Goal: Task Accomplishment & Management: Use online tool/utility

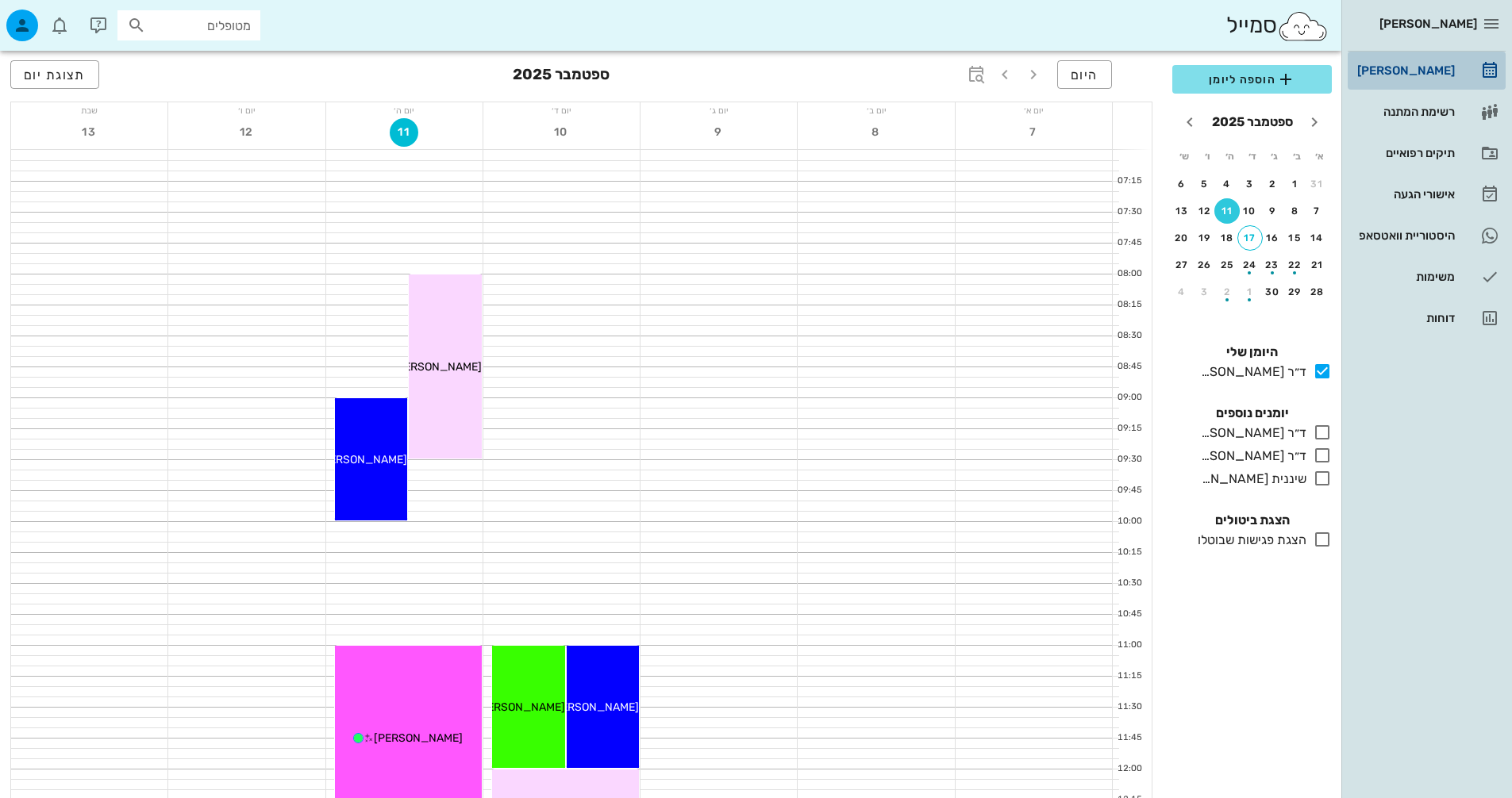
click at [1426, 75] on div "[PERSON_NAME]" at bounding box center [1404, 70] width 100 height 13
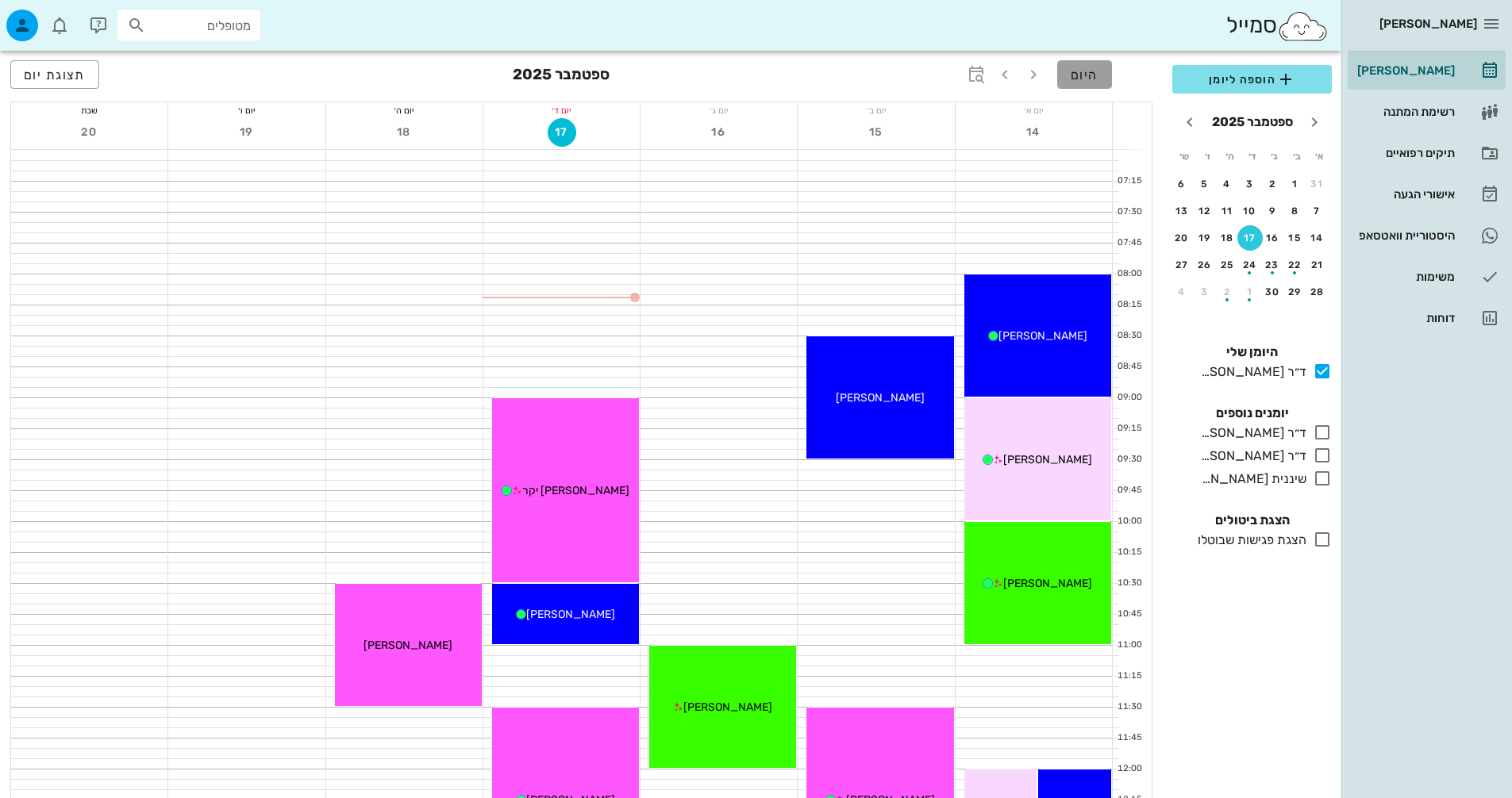
click at [1086, 66] on button "היום" at bounding box center [1084, 74] width 55 height 28
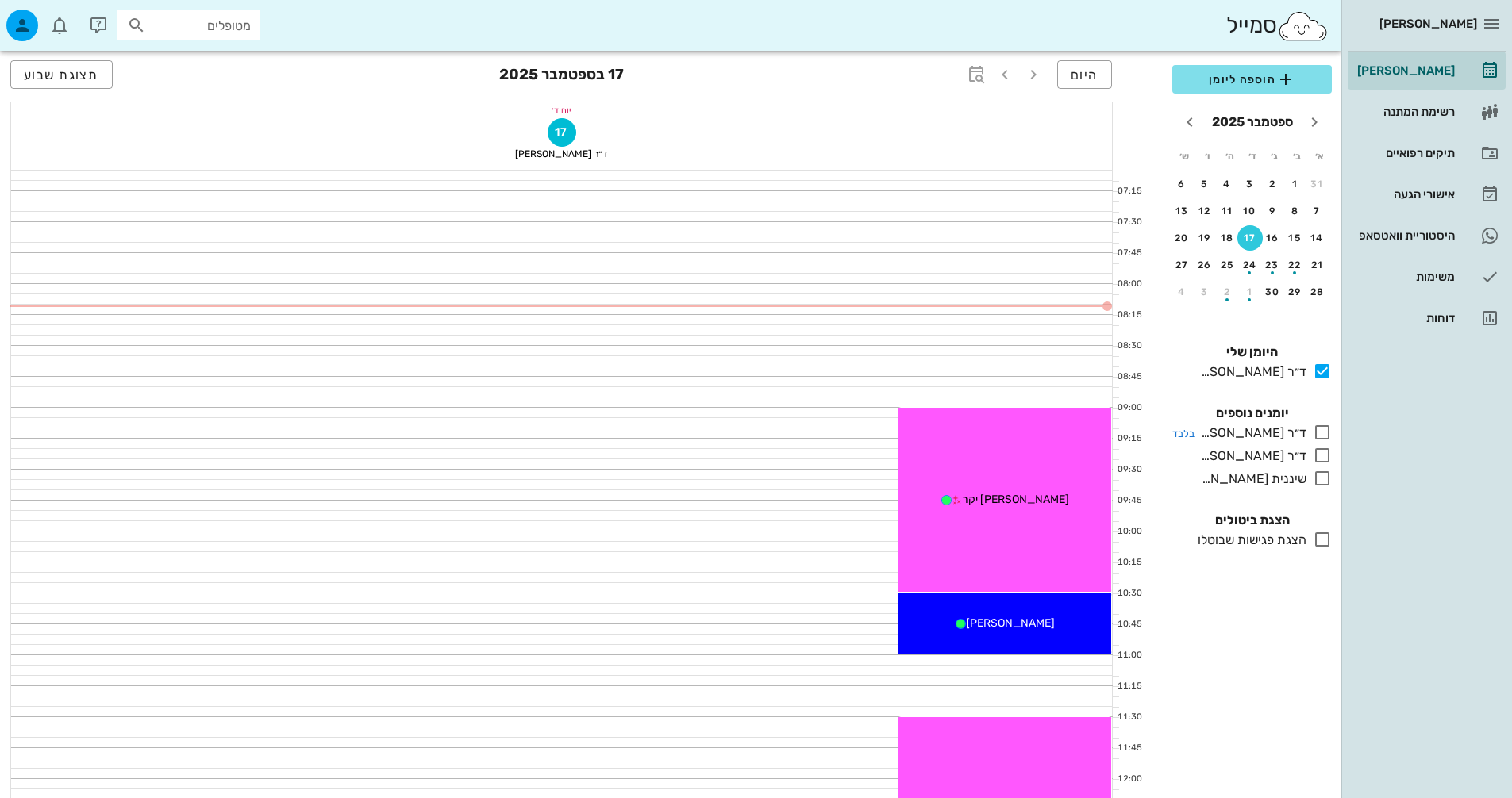
click at [1322, 436] on icon at bounding box center [1322, 433] width 19 height 19
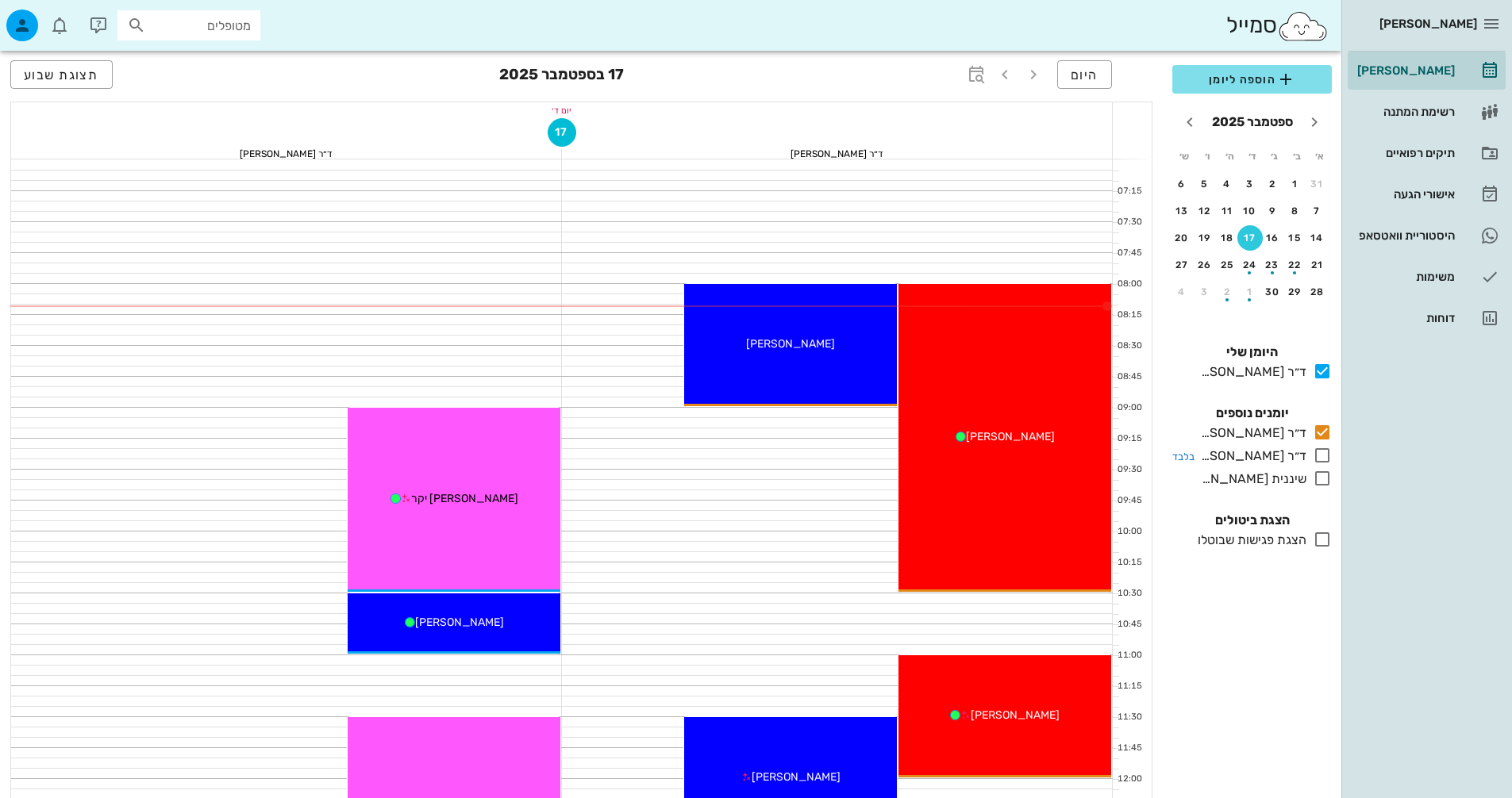
click at [1320, 454] on icon at bounding box center [1322, 455] width 19 height 19
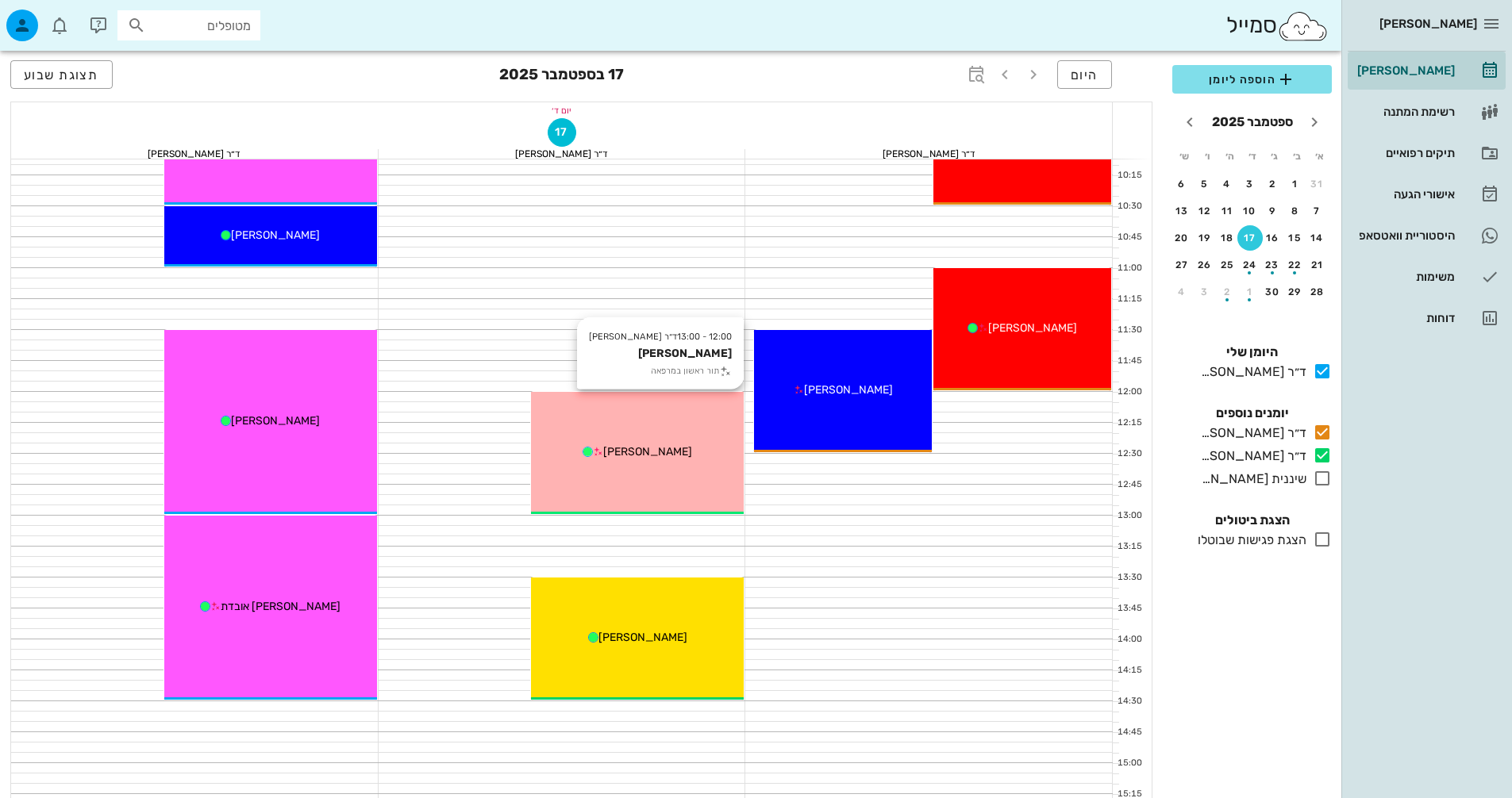
scroll to position [397, 0]
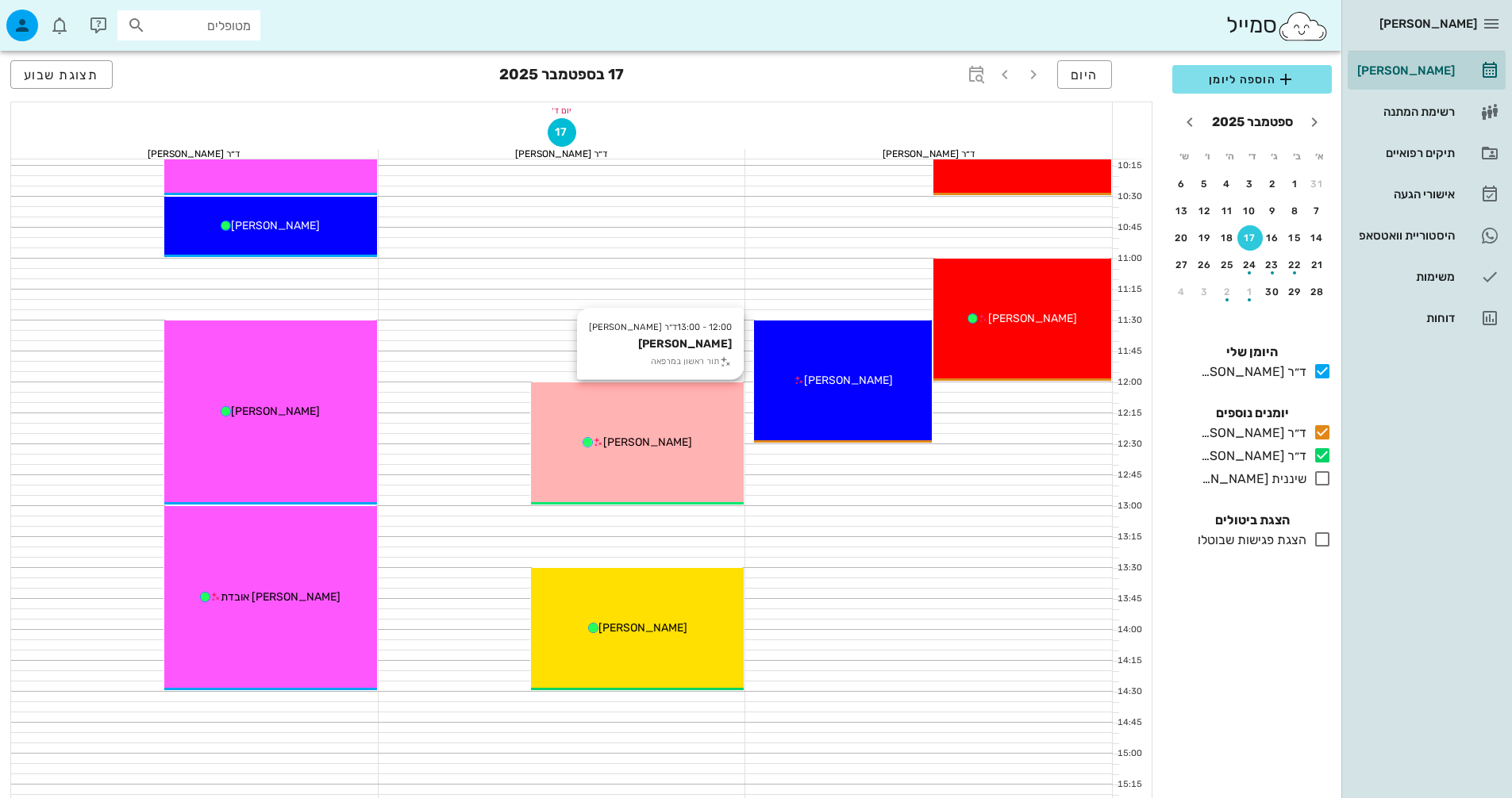
click at [718, 423] on div "12:00 - 13:00 ד״ר [PERSON_NAME] [PERSON_NAME] תור ראשון במרפאה [PERSON_NAME]" at bounding box center [638, 442] width 213 height 122
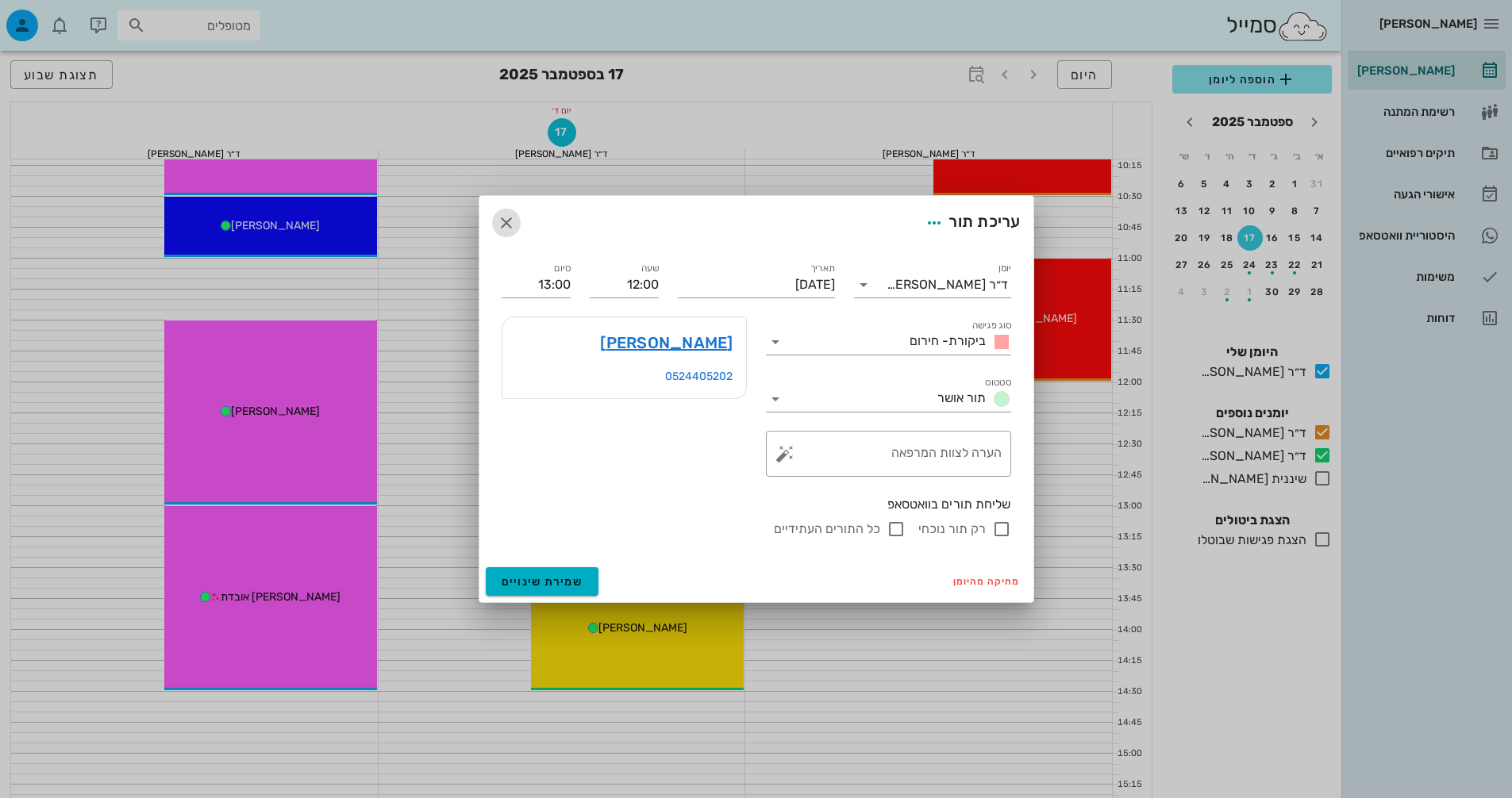
click at [501, 211] on button "button" at bounding box center [506, 222] width 28 height 28
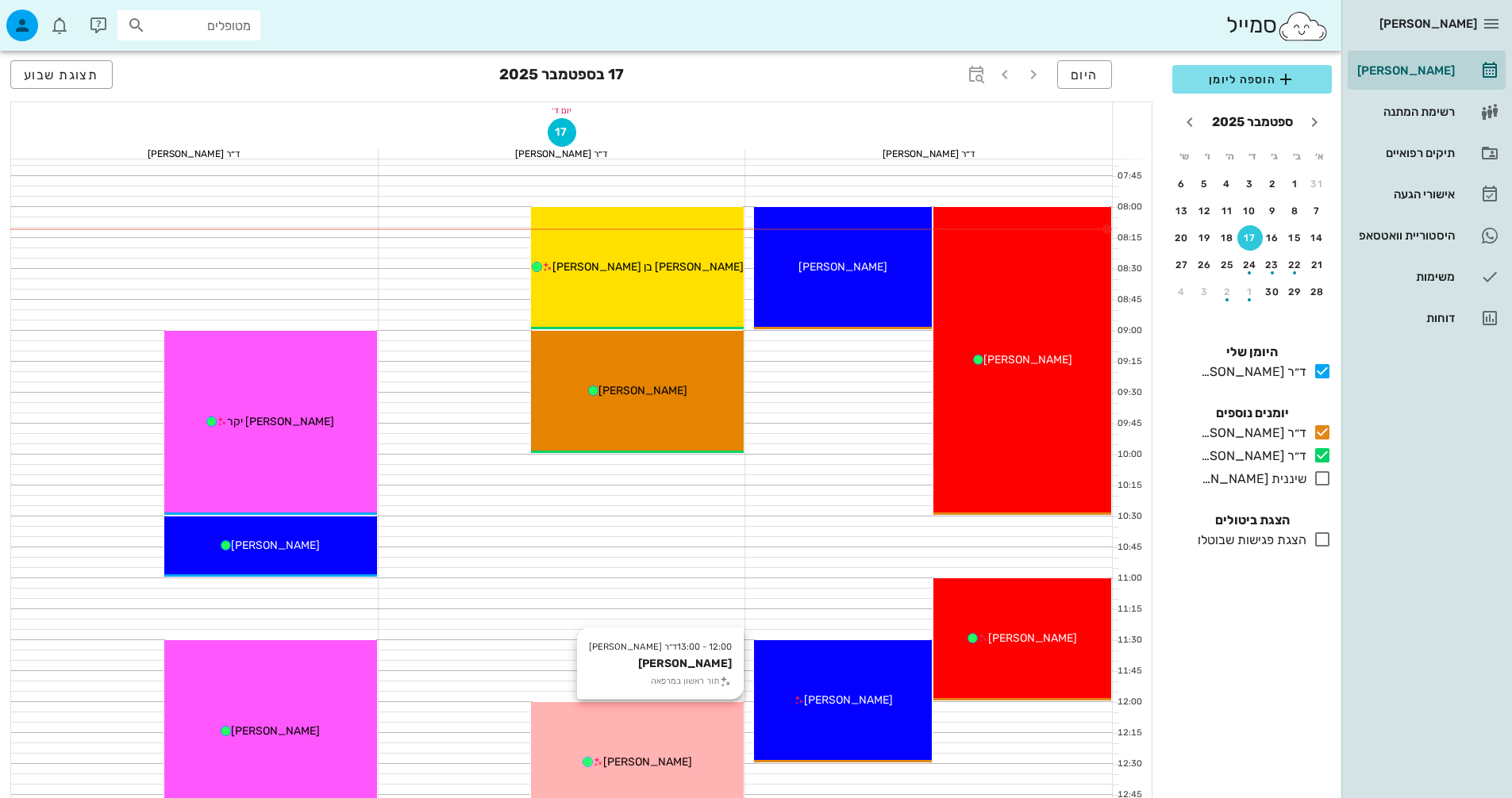
scroll to position [0, 0]
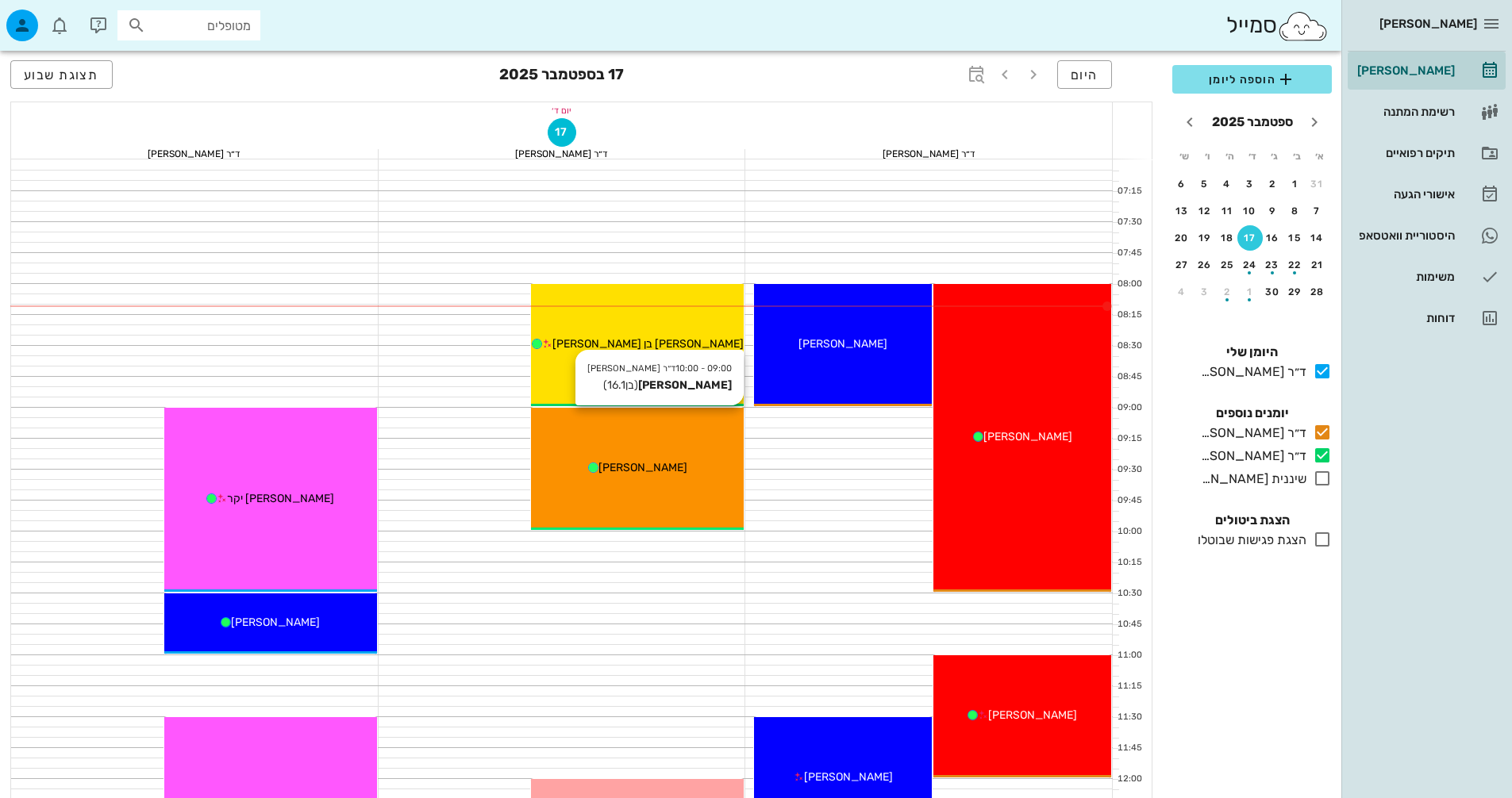
click at [633, 463] on span "[PERSON_NAME]" at bounding box center [642, 468] width 89 height 14
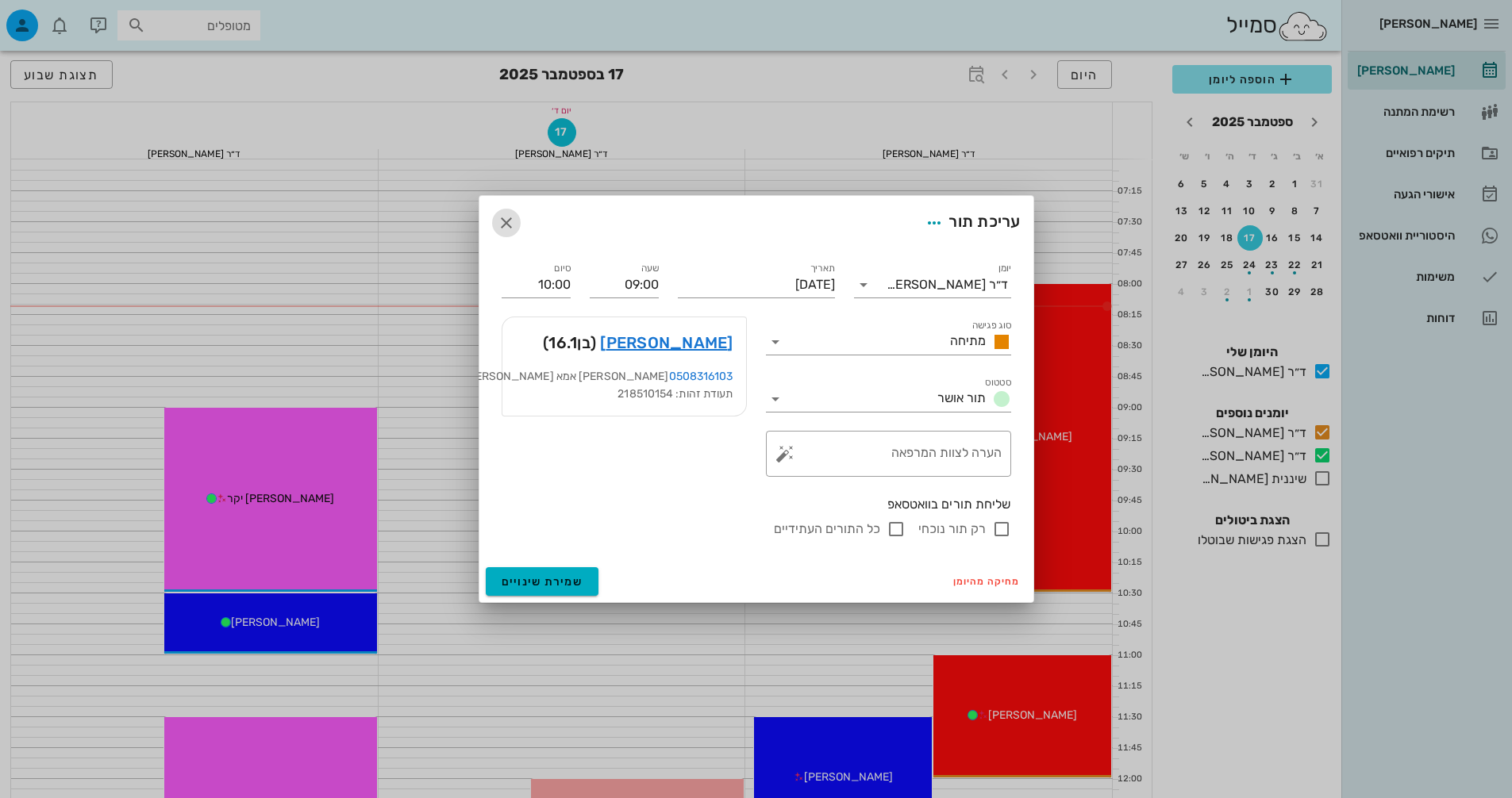
click at [502, 224] on icon "button" at bounding box center [507, 223] width 19 height 19
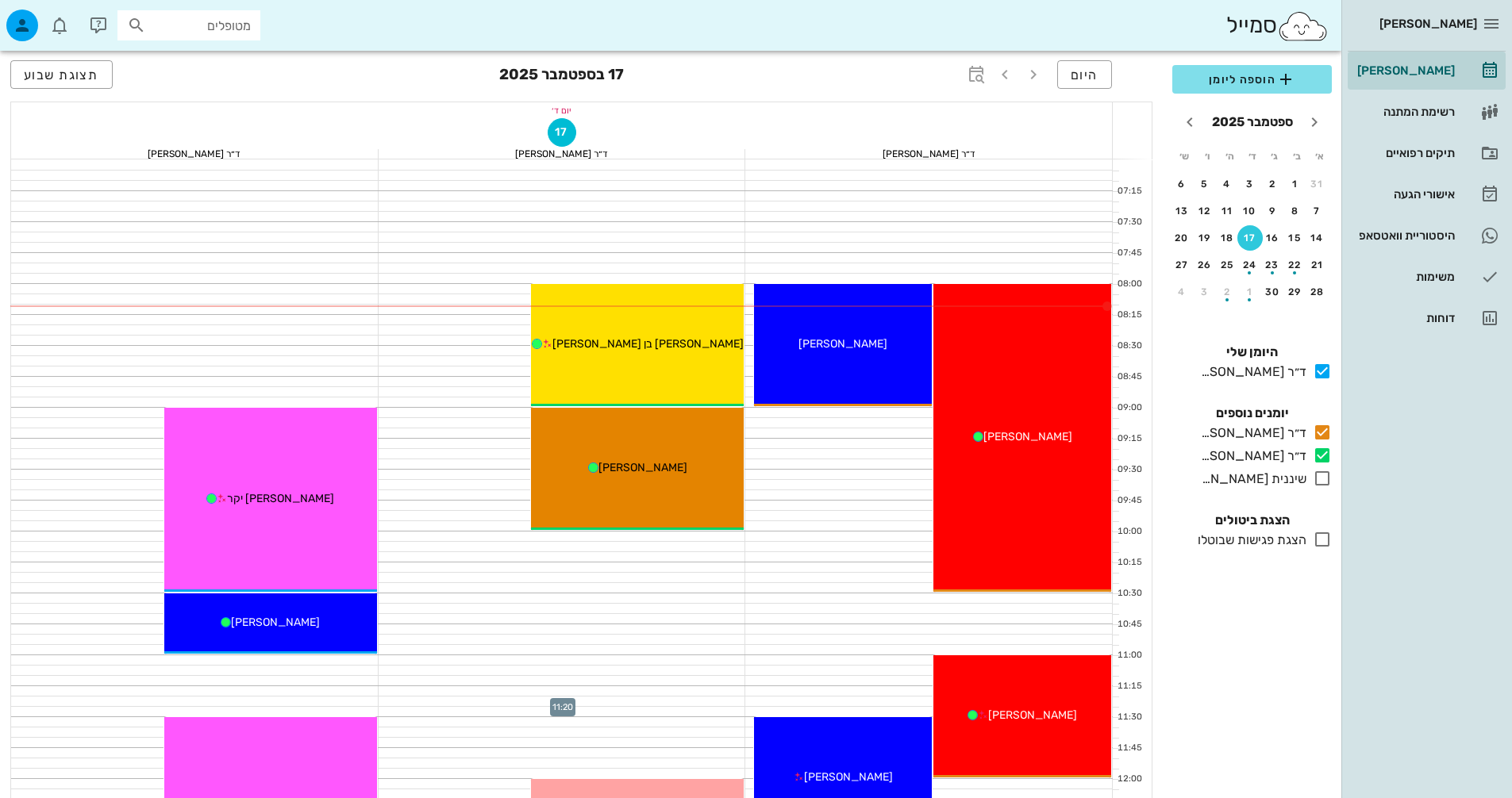
scroll to position [397, 0]
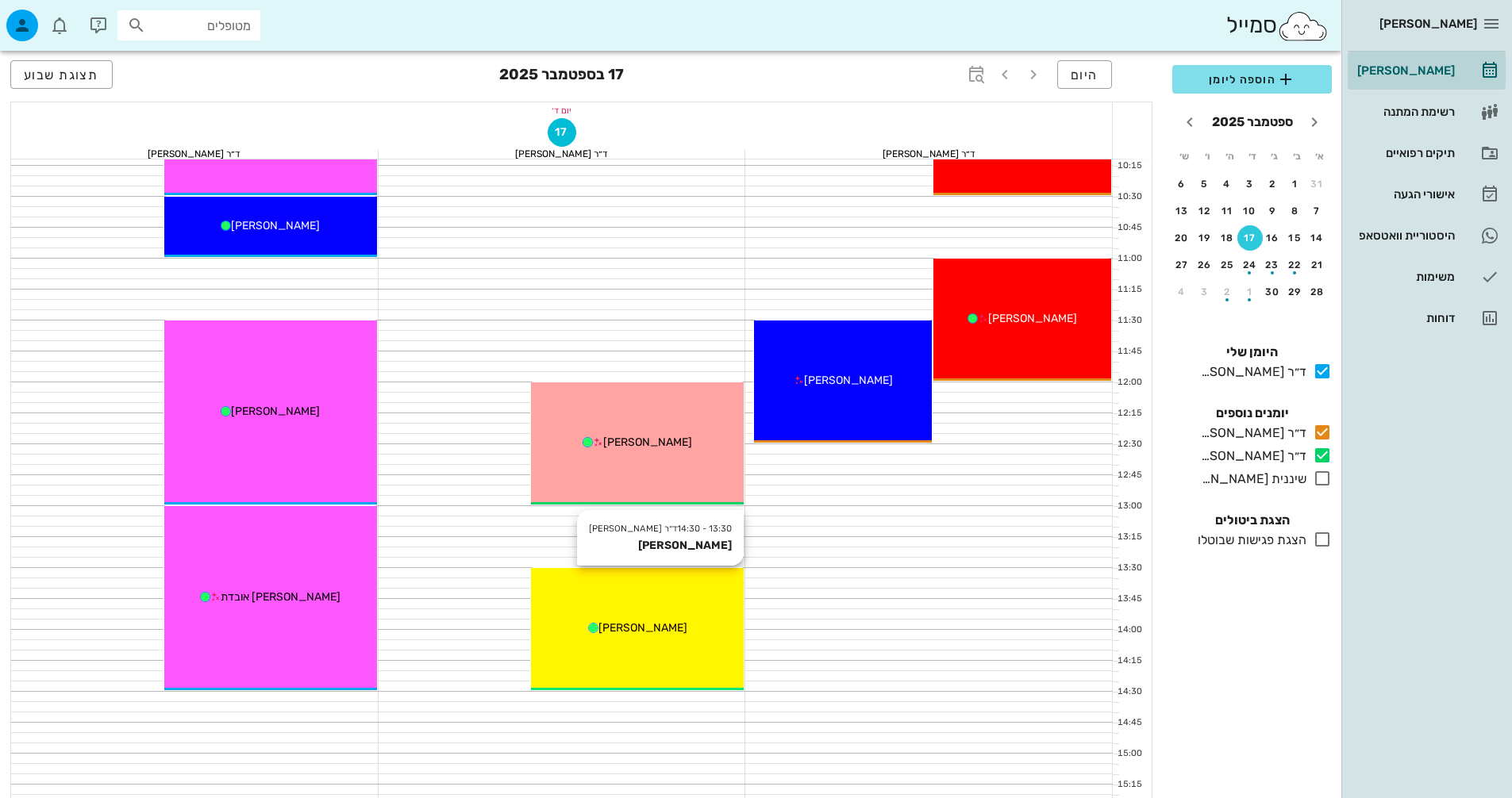
click at [640, 646] on div "13:30 - 14:30 ד״ר [PERSON_NAME] [PERSON_NAME]" at bounding box center [638, 628] width 213 height 122
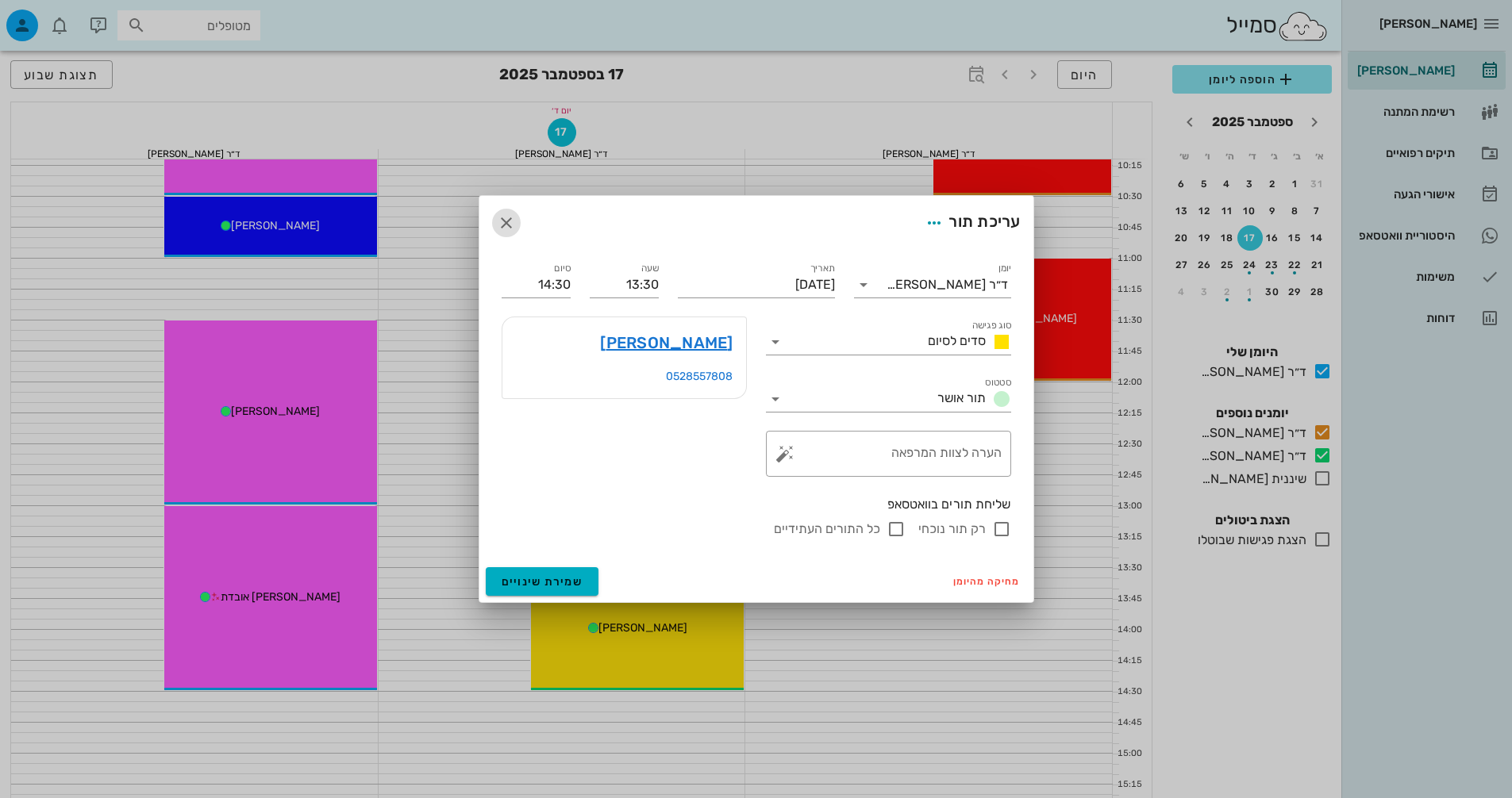
click at [514, 224] on icon "button" at bounding box center [507, 223] width 19 height 19
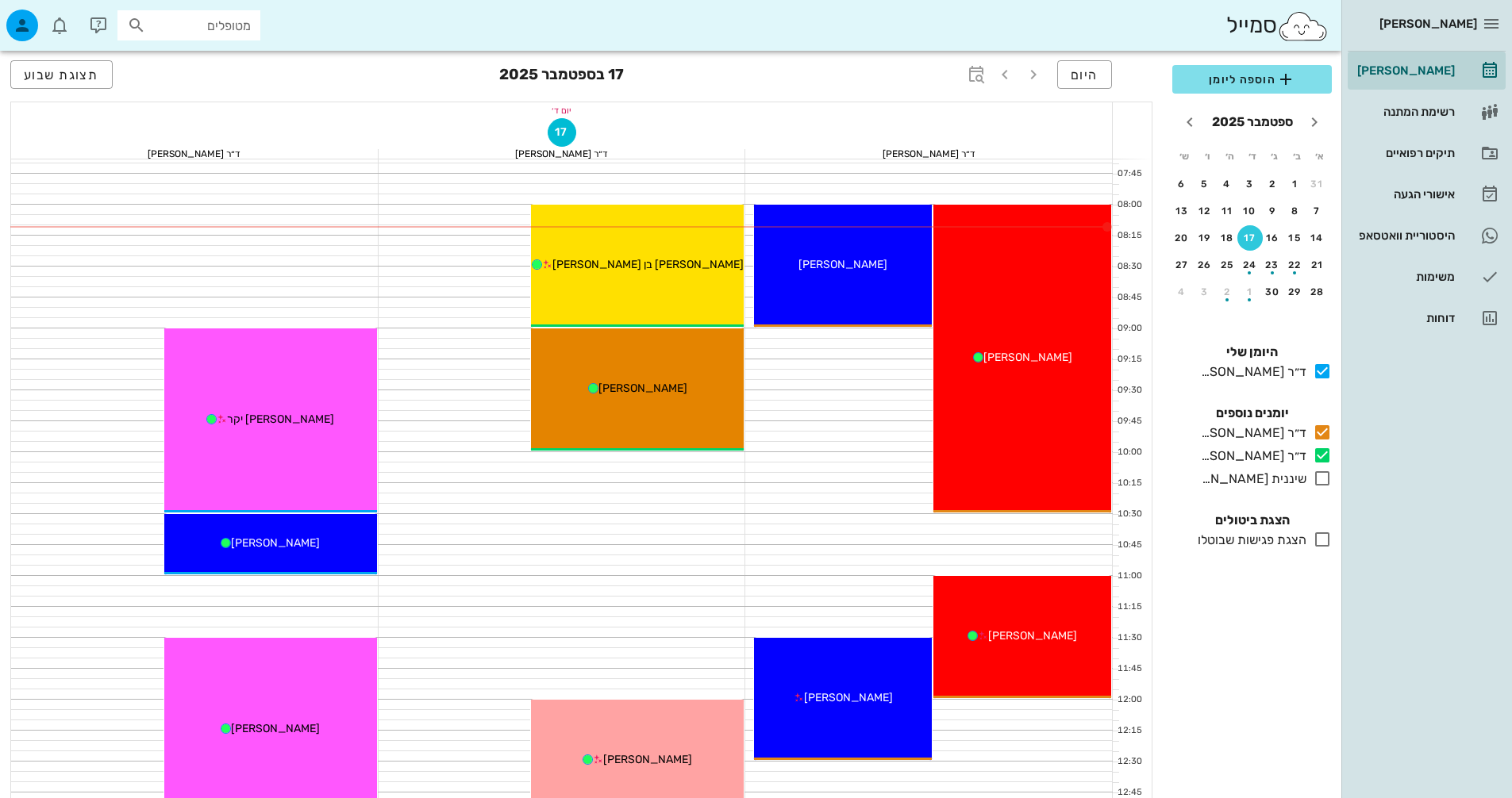
scroll to position [0, 0]
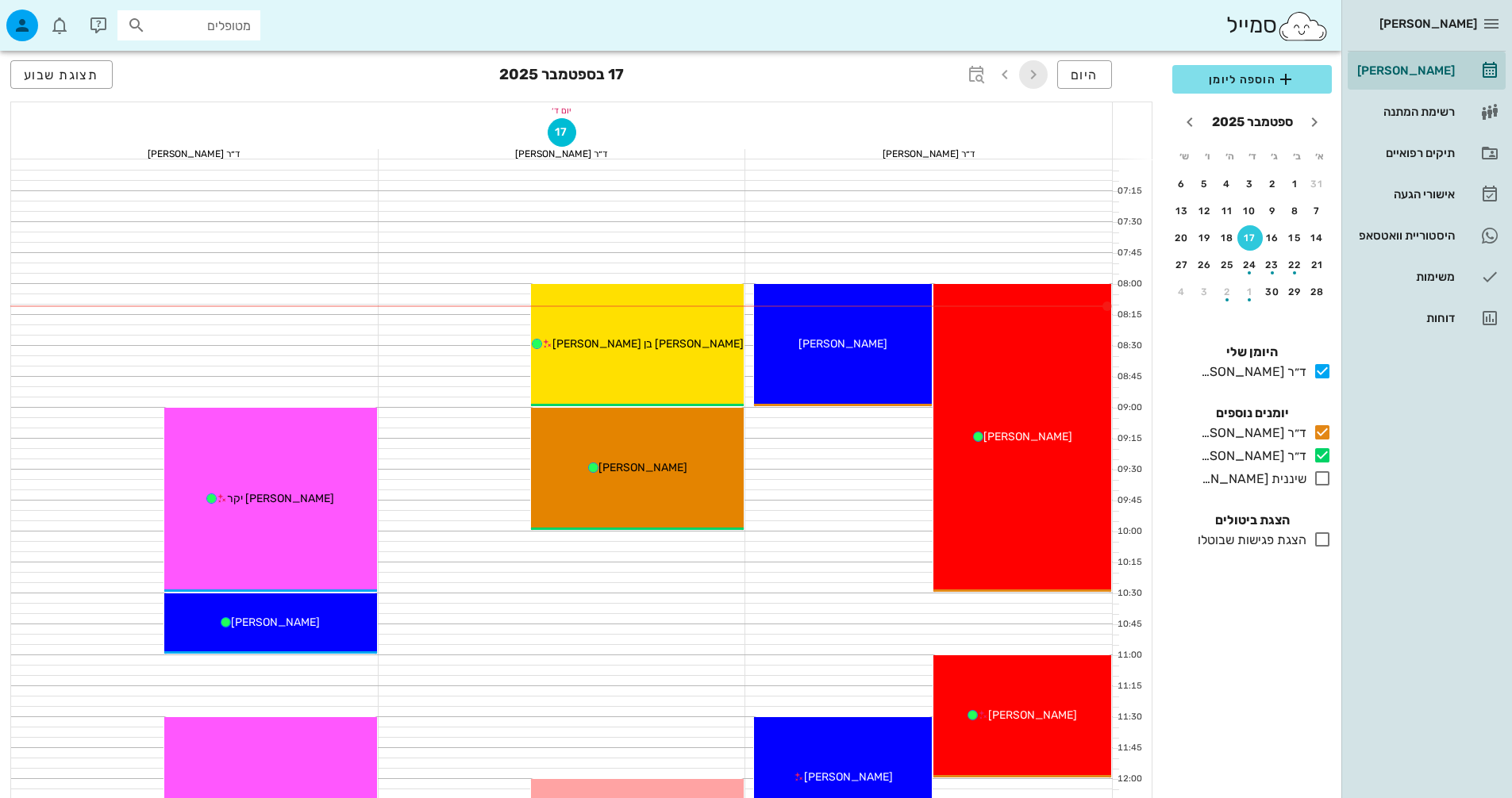
click at [1038, 74] on icon "button" at bounding box center [1033, 75] width 19 height 19
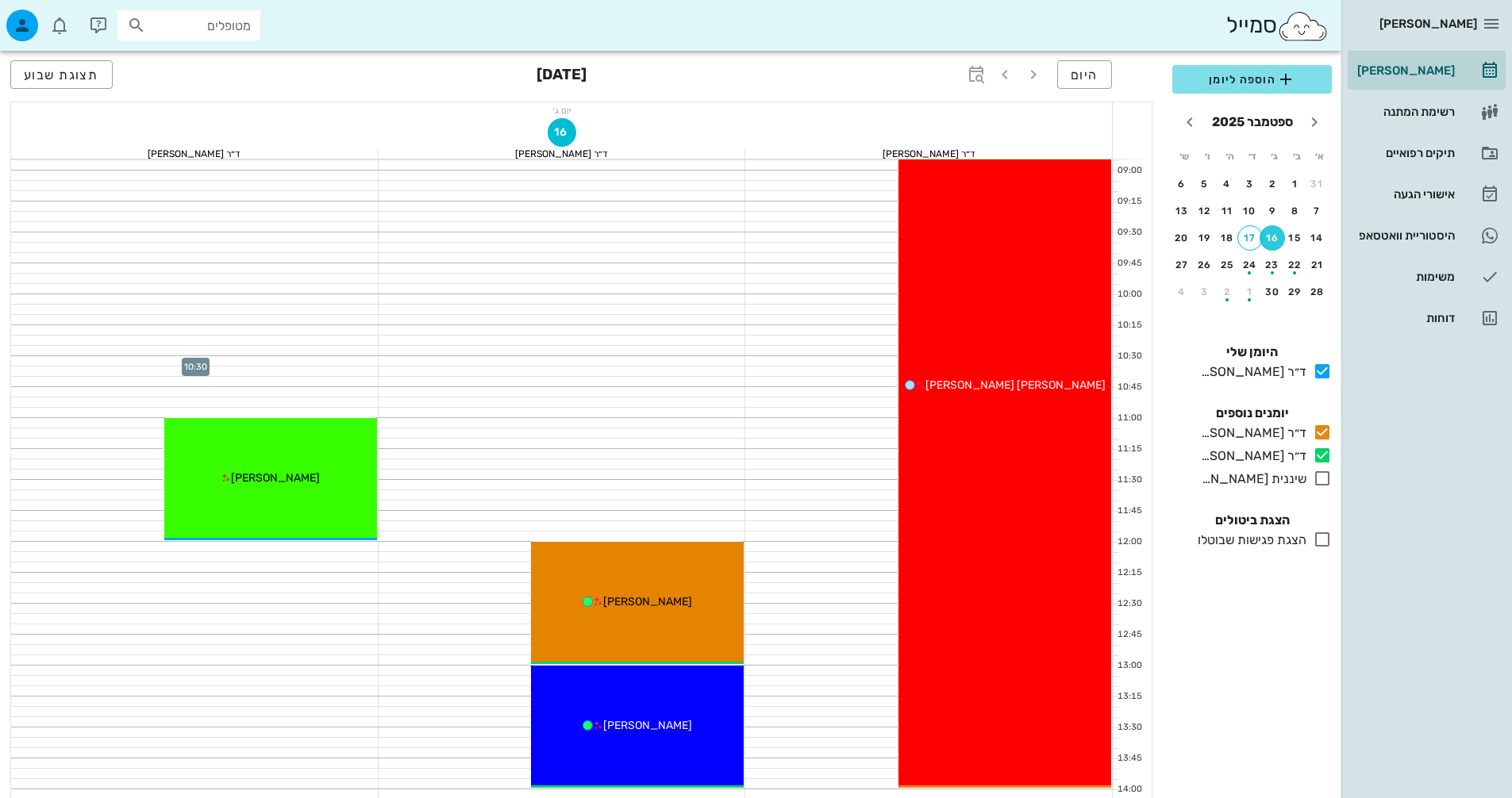
scroll to position [238, 0]
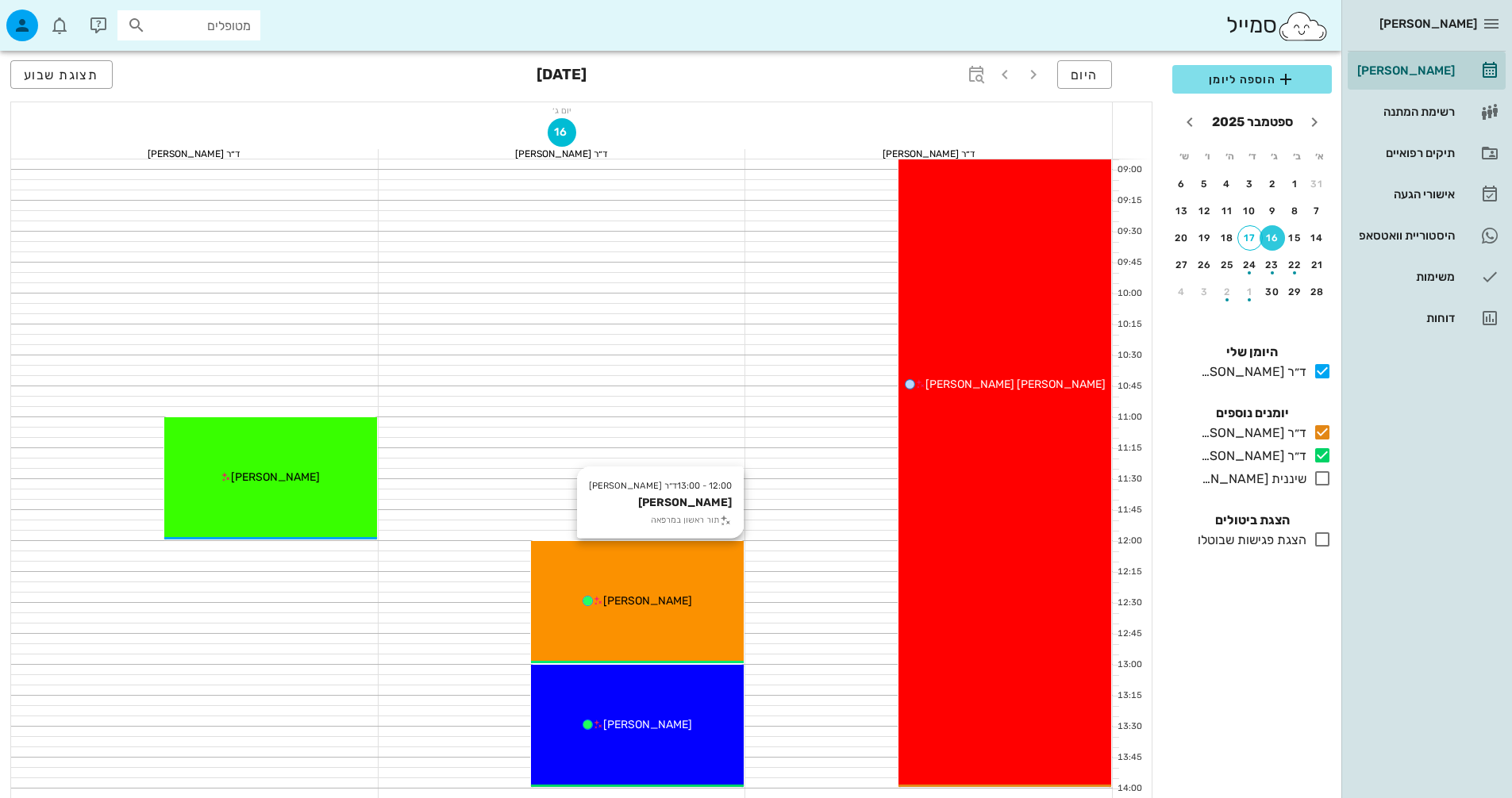
click at [644, 612] on div "12:00 - 13:00 ד״ר [PERSON_NAME] [PERSON_NAME] תור ראשון במרפאה [PERSON_NAME]" at bounding box center [638, 601] width 213 height 122
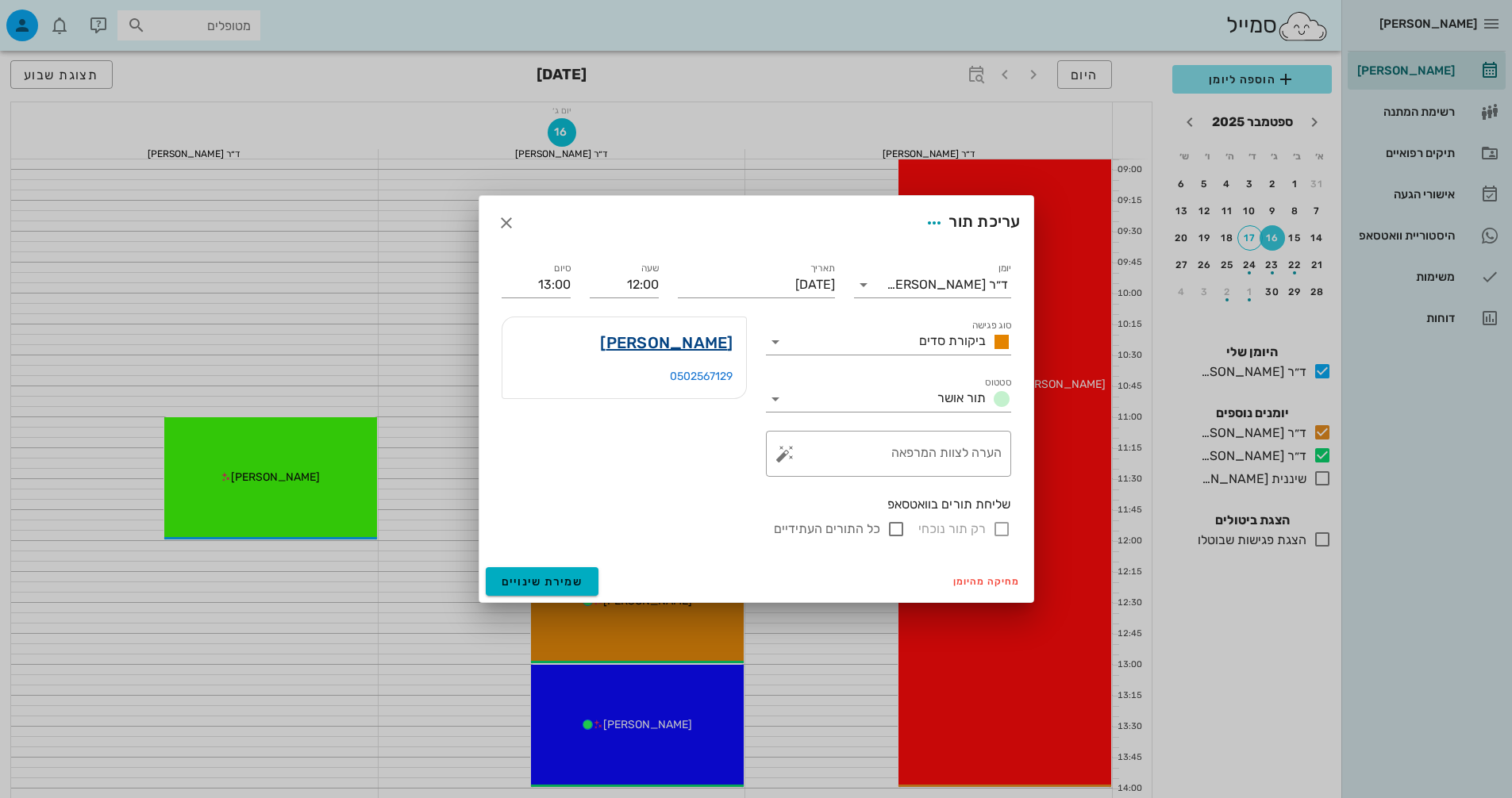
click at [686, 343] on link "[PERSON_NAME]" at bounding box center [666, 343] width 133 height 25
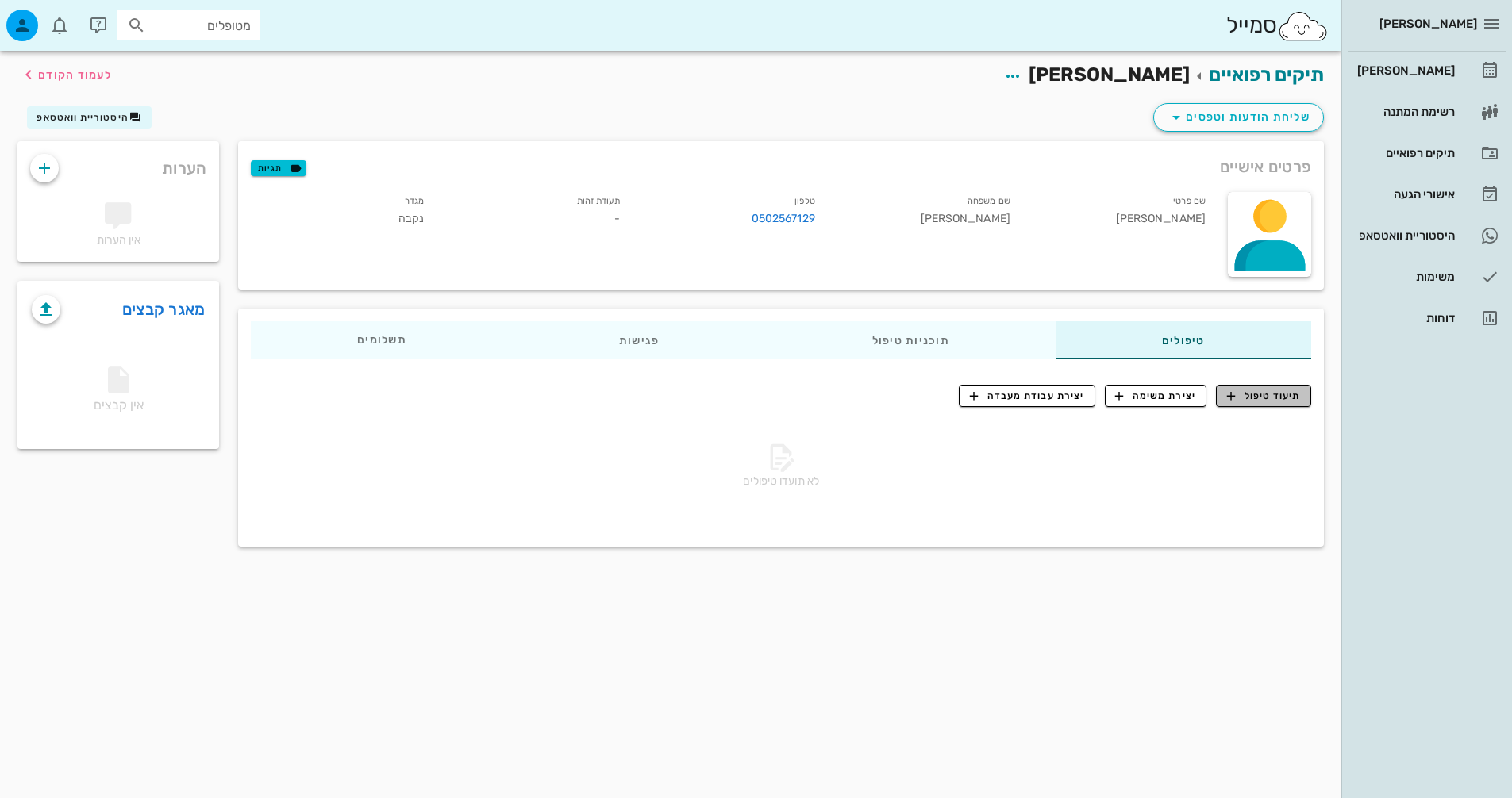
click at [1280, 393] on span "תיעוד טיפול" at bounding box center [1263, 396] width 74 height 15
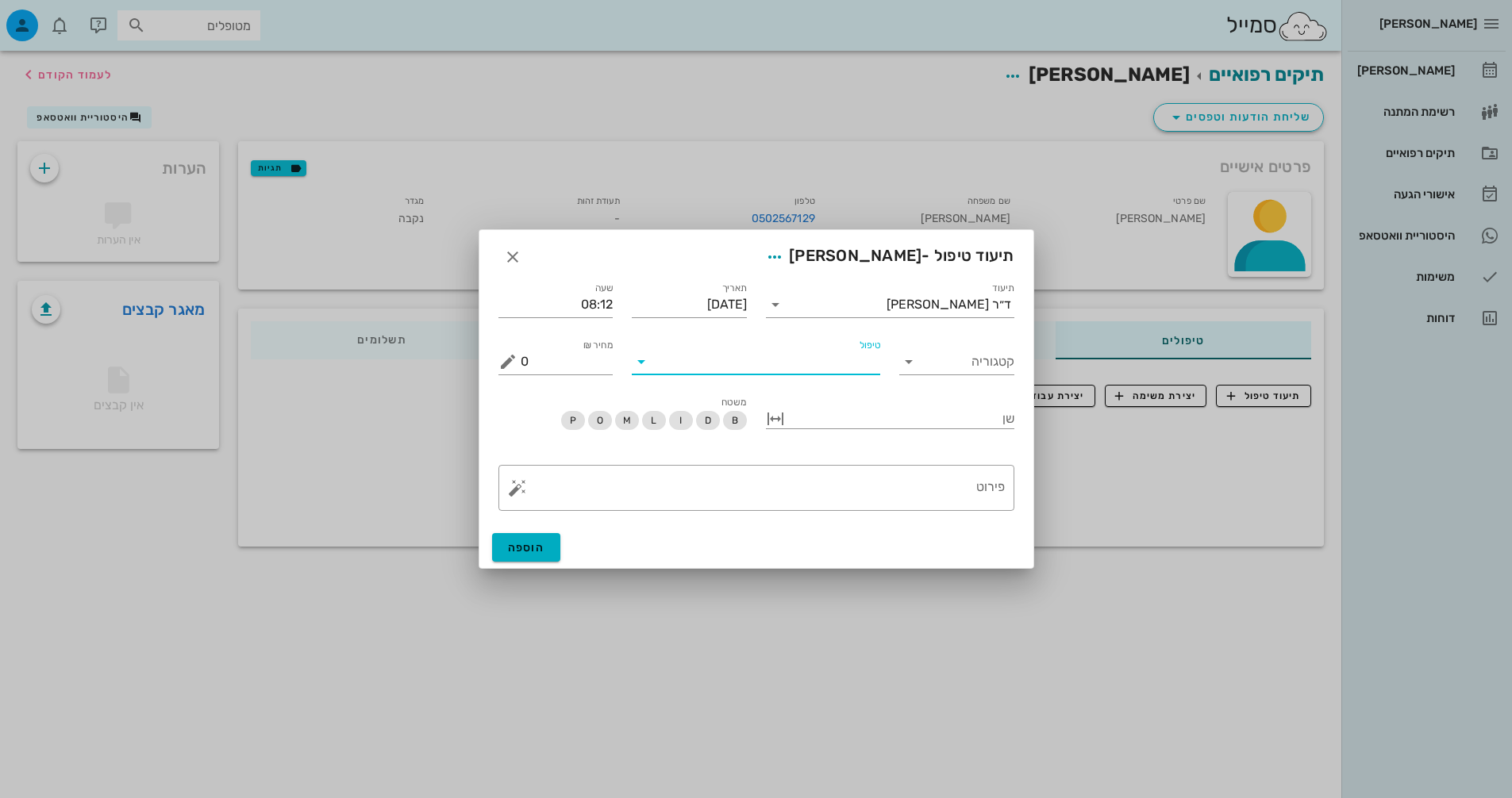
click at [777, 352] on input "טיפול" at bounding box center [767, 361] width 226 height 25
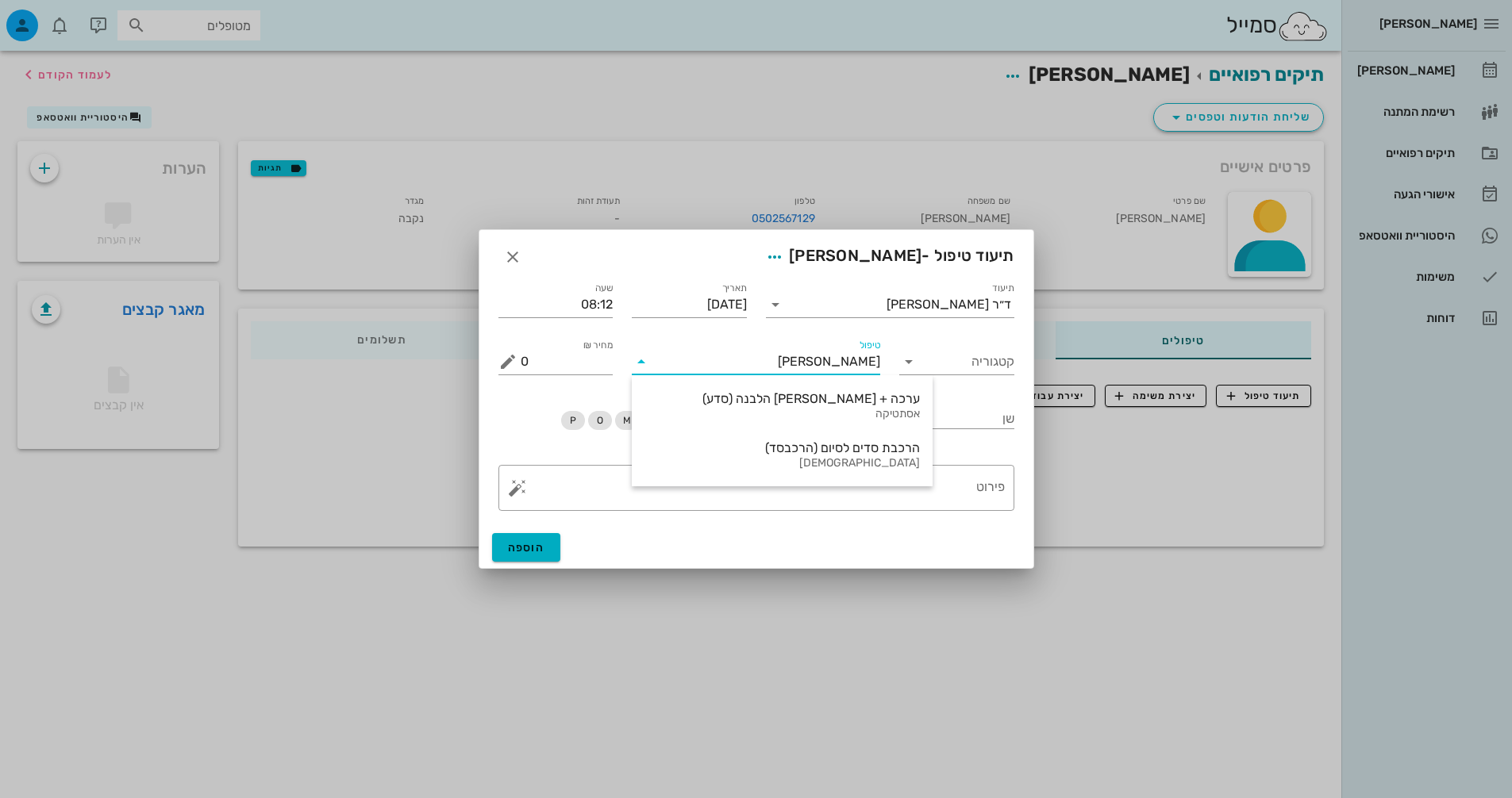
click at [865, 354] on input "[PERSON_NAME]" at bounding box center [767, 361] width 226 height 25
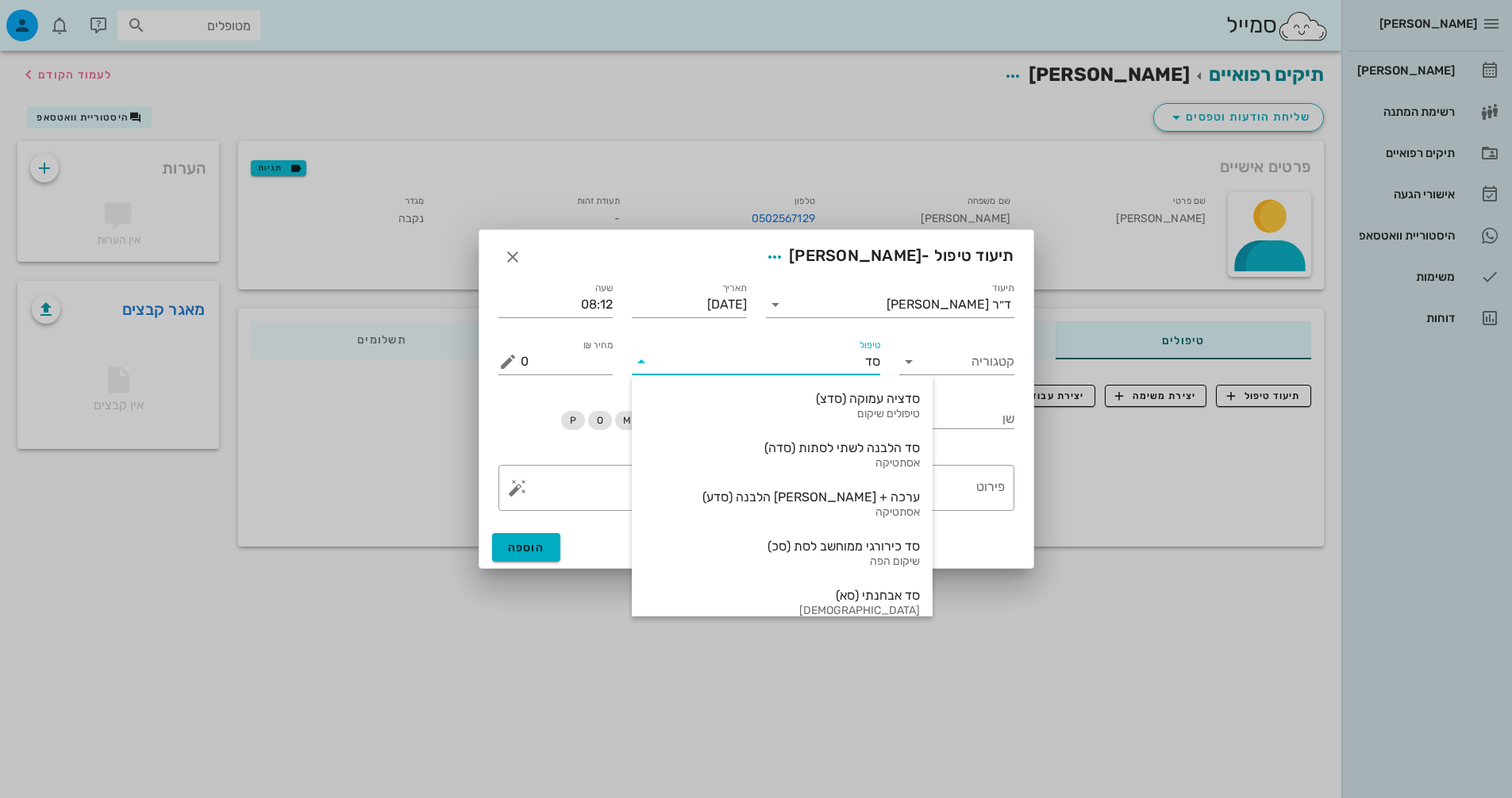
type input "ס"
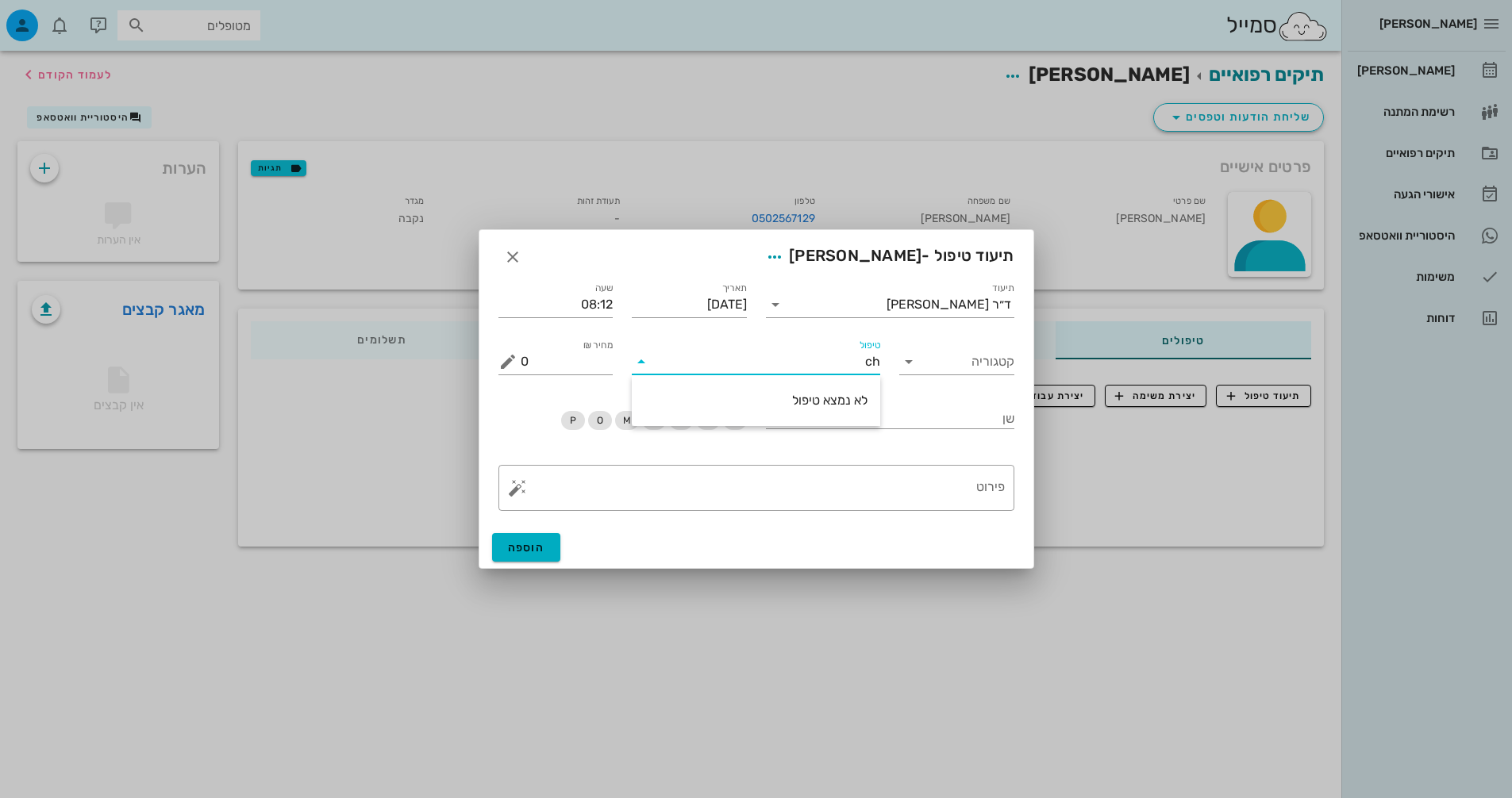
type input "c"
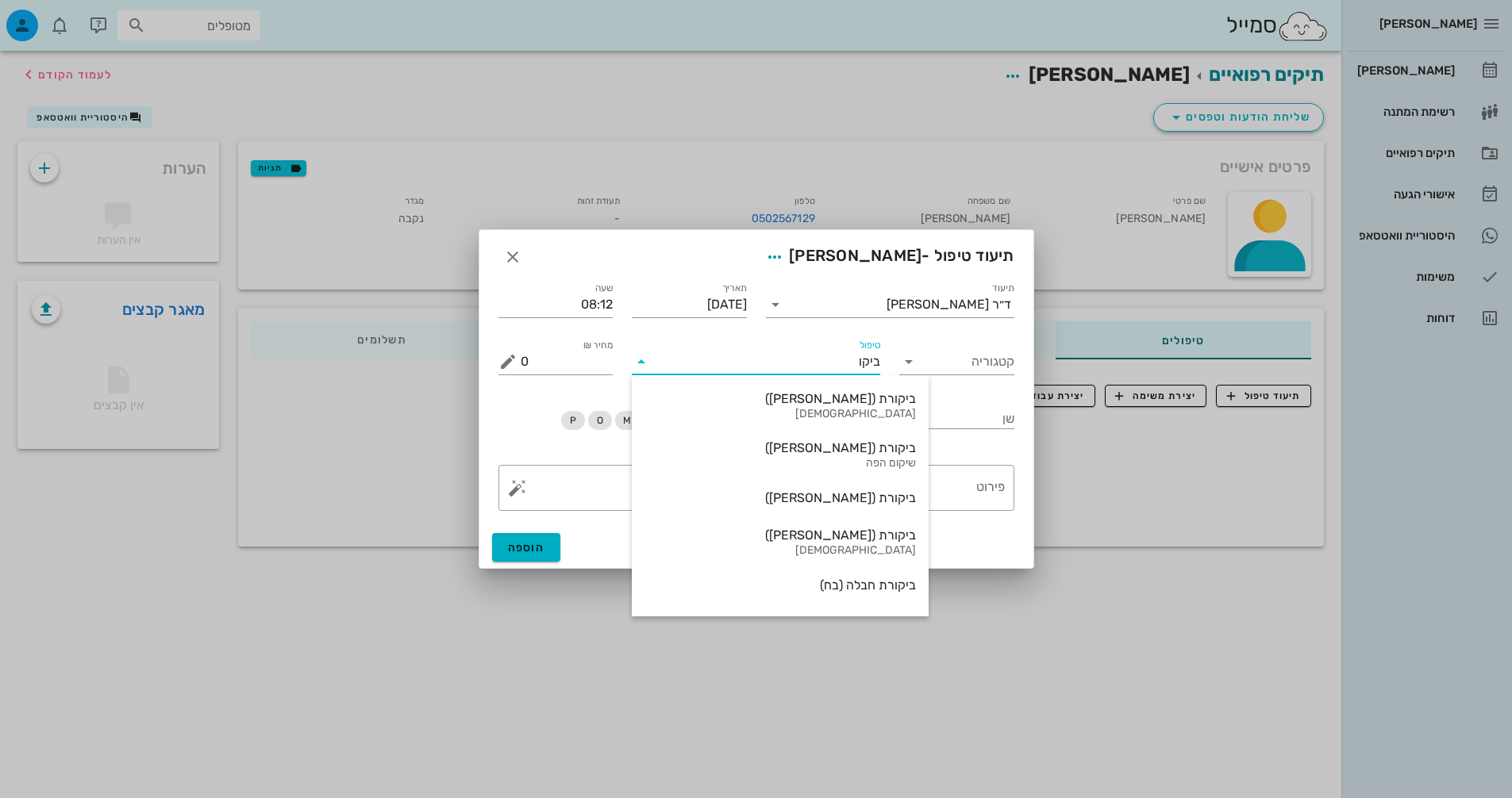
type input "ביקור"
click at [847, 411] on div "[DEMOGRAPHIC_DATA]" at bounding box center [780, 414] width 271 height 14
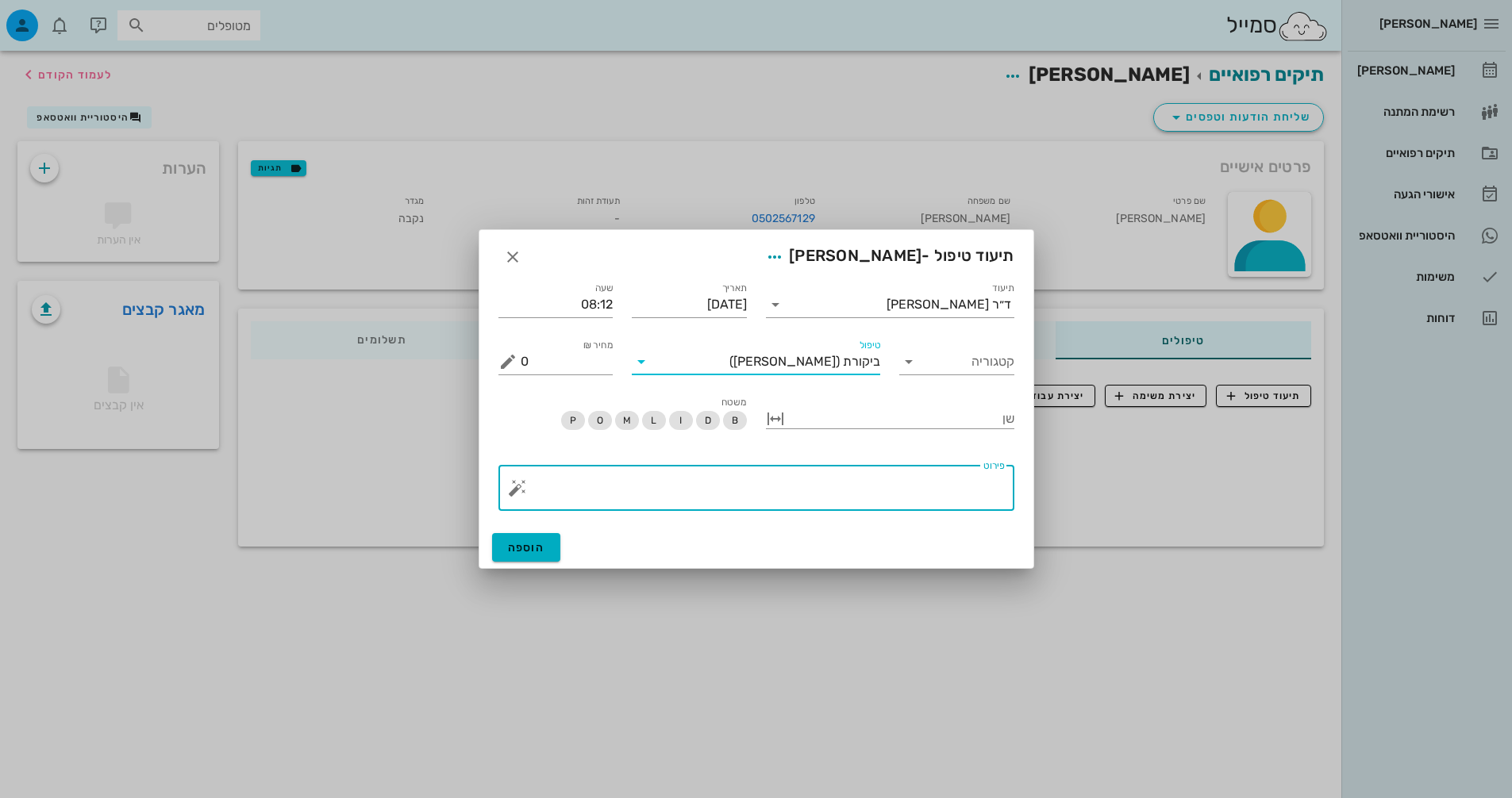
drag, startPoint x: 911, startPoint y: 493, endPoint x: 942, endPoint y: 480, distance: 33.6
click at [911, 493] on textarea "פירוט" at bounding box center [762, 491] width 485 height 38
type textarea "ר"
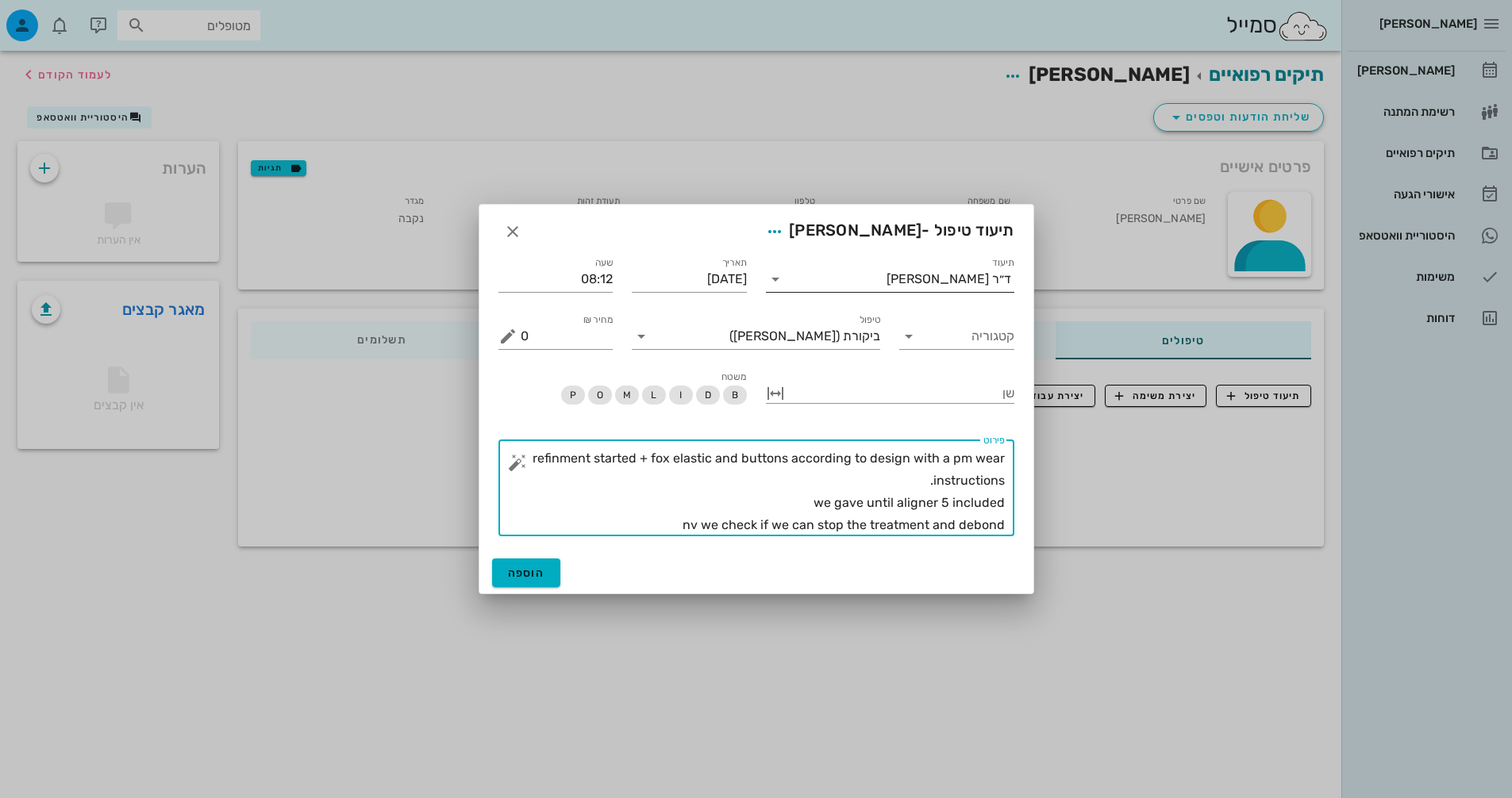
type textarea "refinment started + fox elastic and buttons according to design with a pm wear …"
click at [974, 286] on div "ד״ר [PERSON_NAME]" at bounding box center [901, 280] width 226 height 25
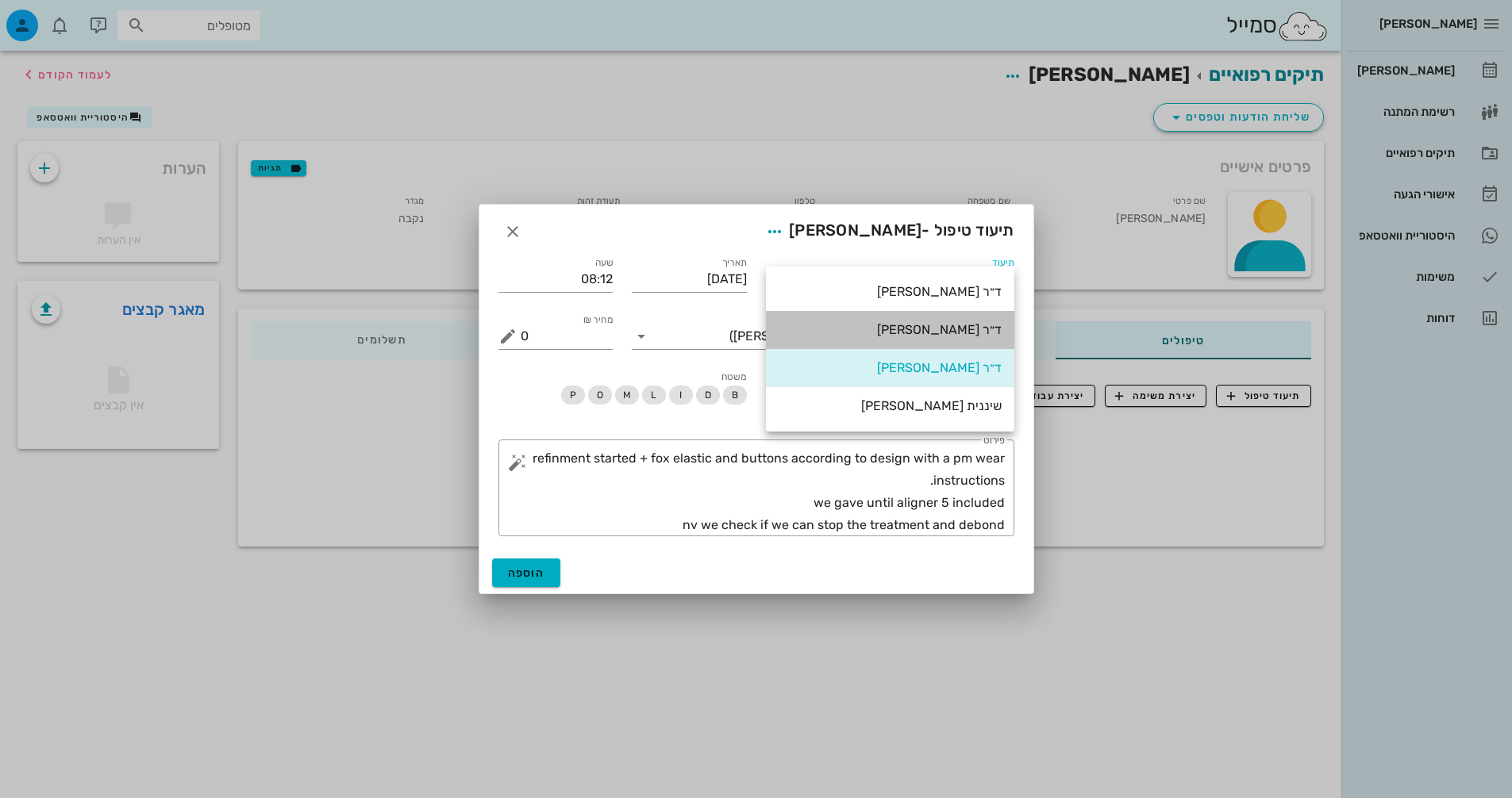
click at [971, 335] on div "ד״ר [PERSON_NAME]" at bounding box center [890, 328] width 223 height 15
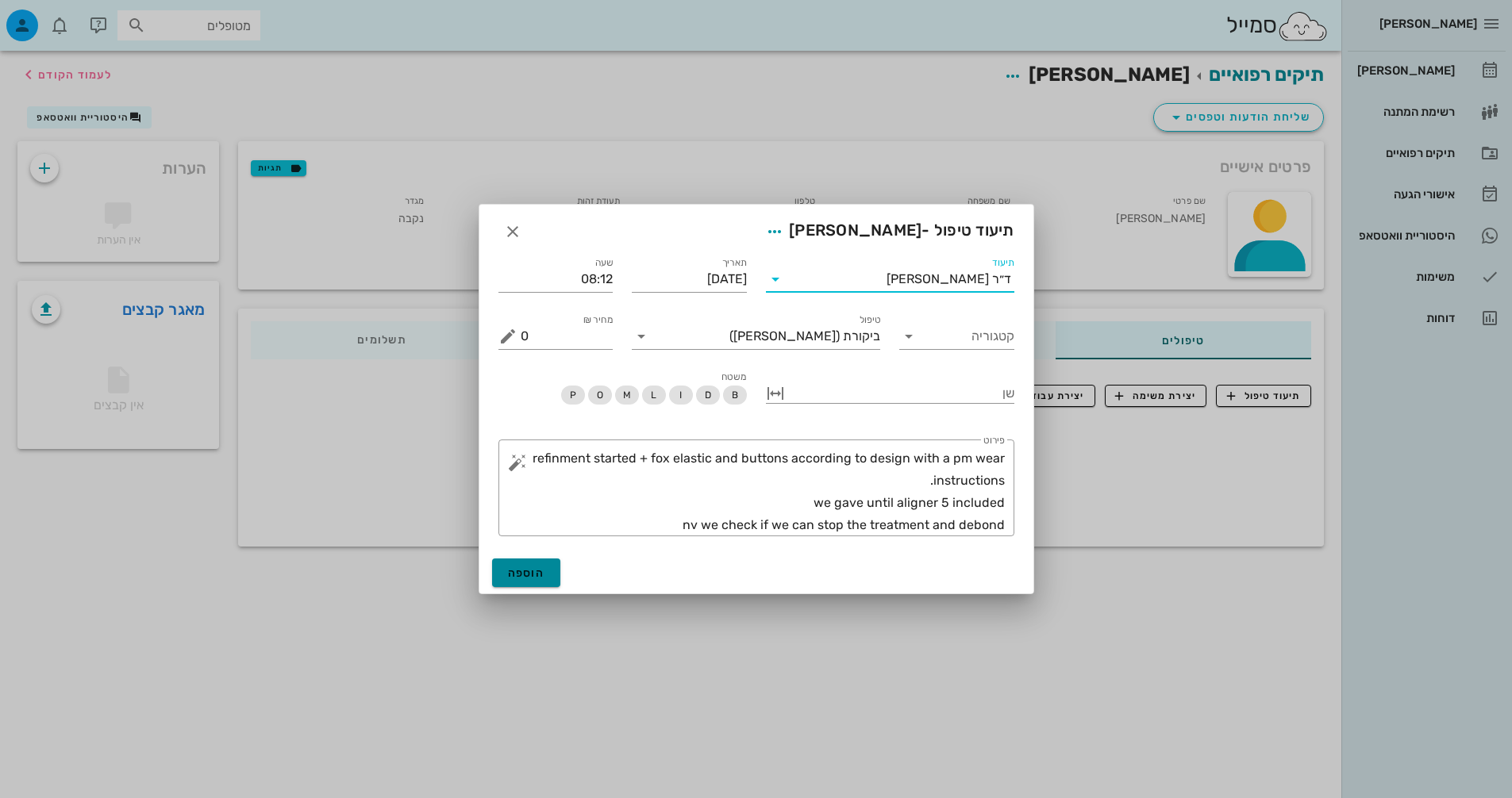
click at [526, 582] on button "הוספה" at bounding box center [526, 572] width 69 height 28
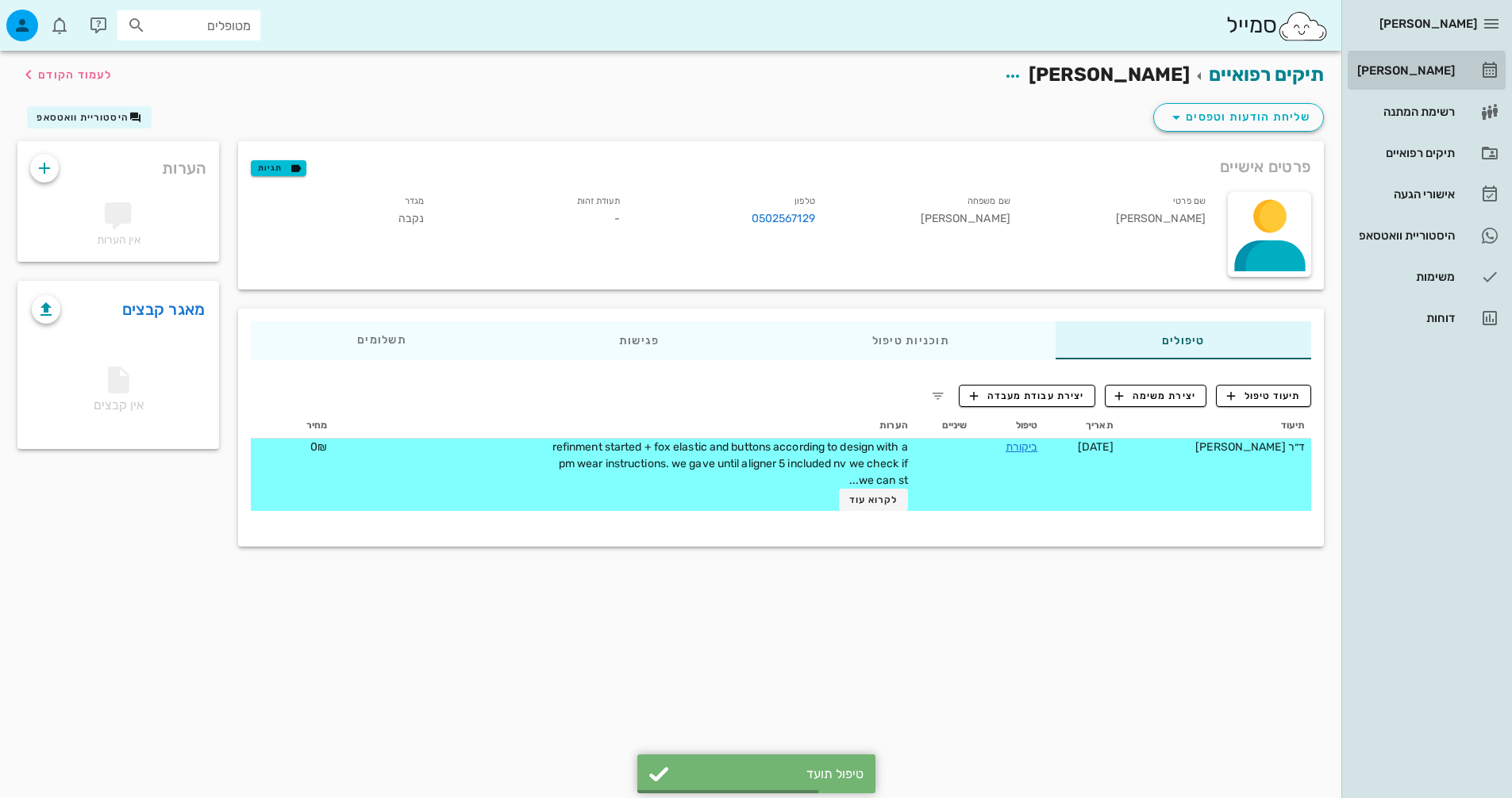
click at [1440, 61] on div "[PERSON_NAME]" at bounding box center [1404, 70] width 100 height 25
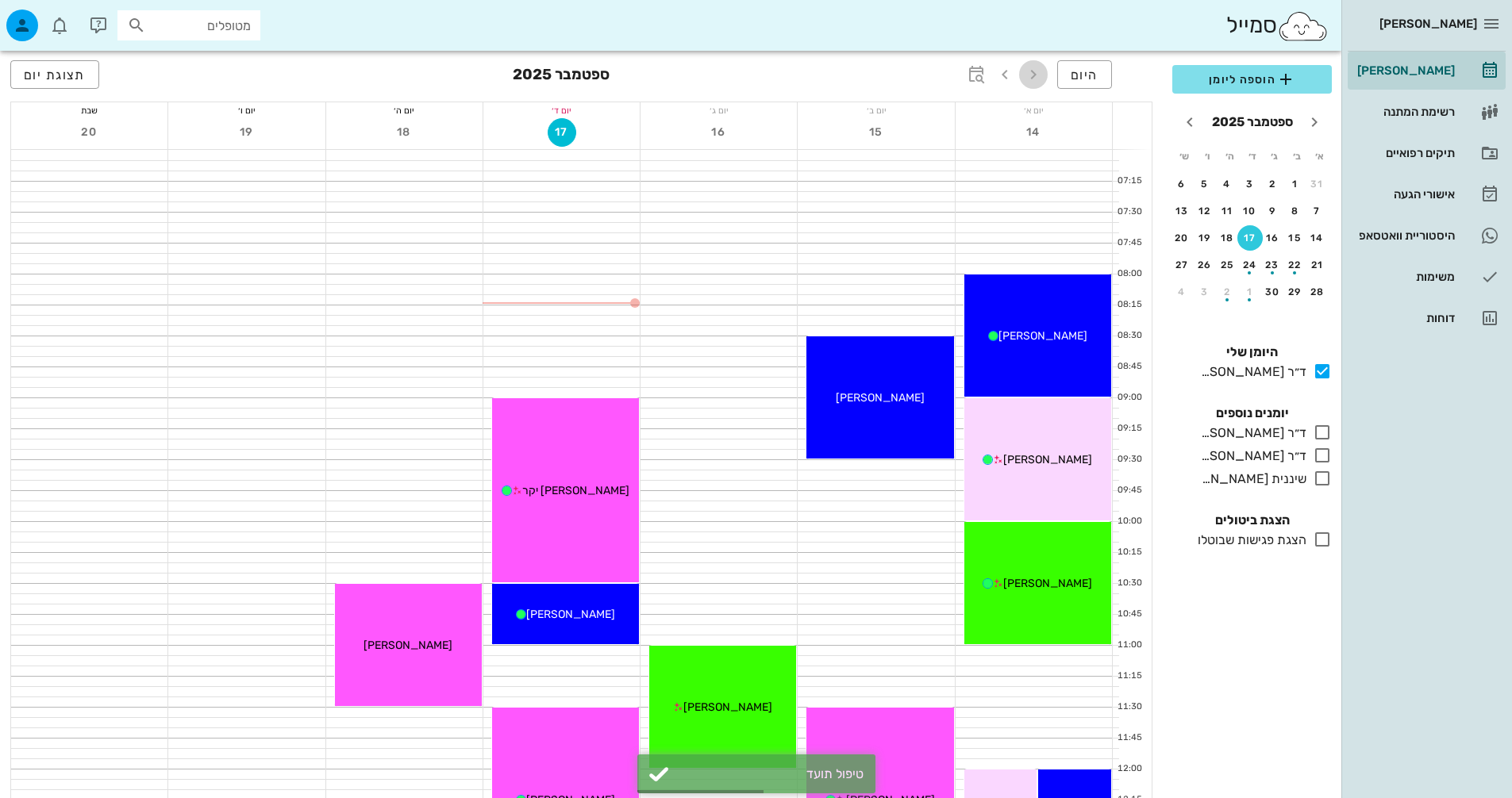
click at [1040, 74] on icon "button" at bounding box center [1033, 75] width 19 height 19
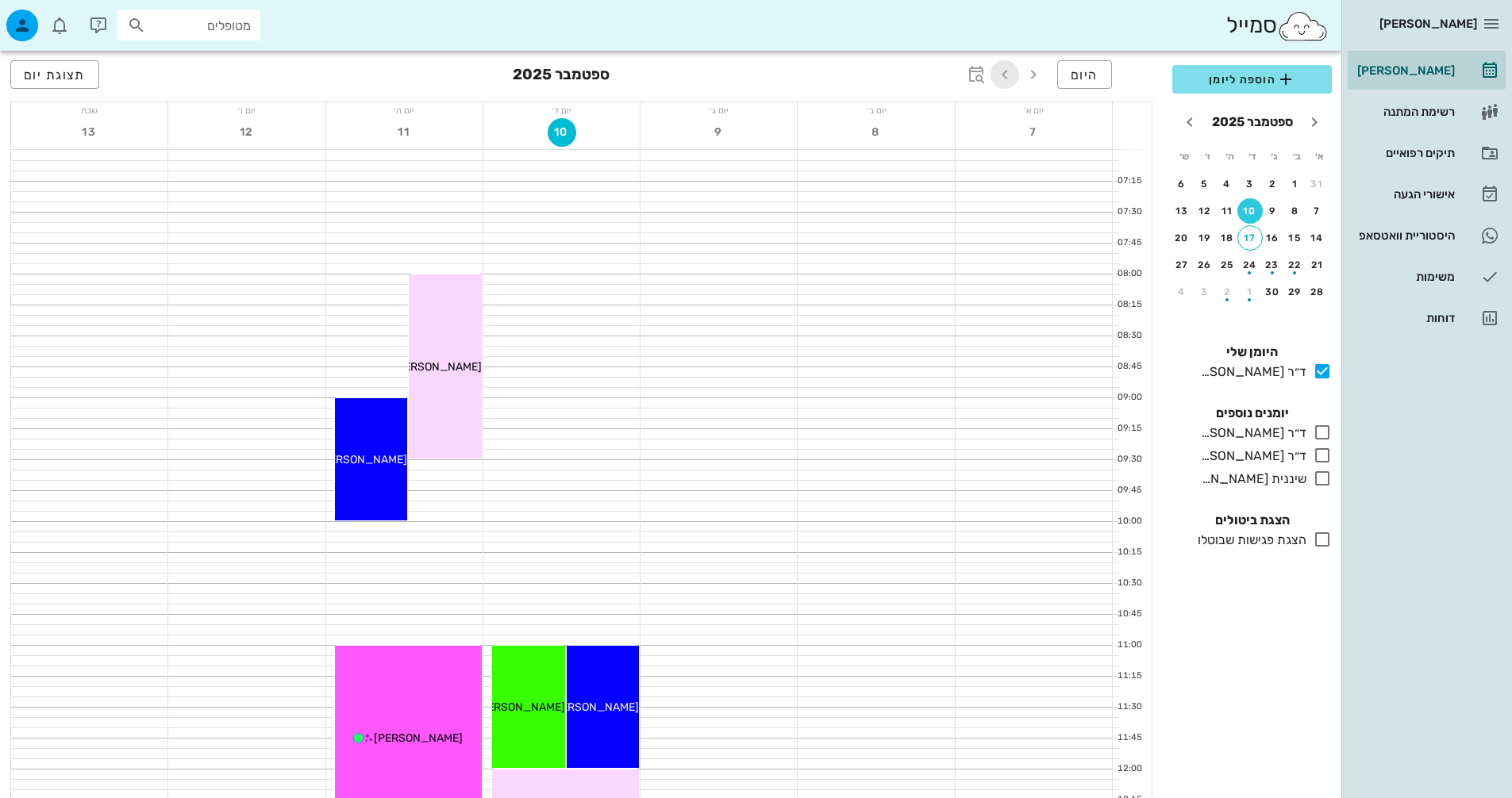
click at [1008, 77] on icon "button" at bounding box center [1005, 75] width 19 height 19
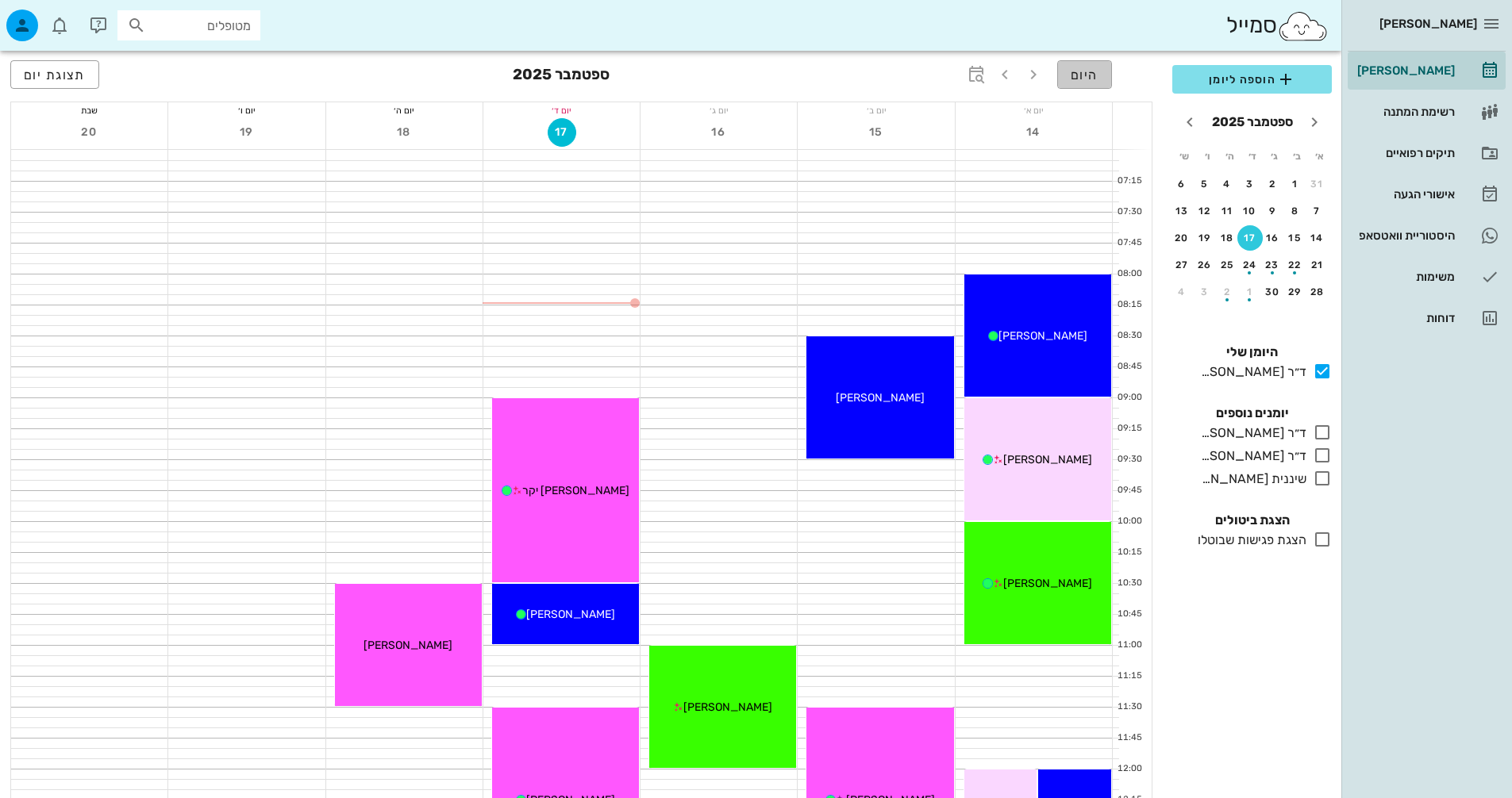
click at [1062, 67] on button "היום" at bounding box center [1084, 74] width 55 height 28
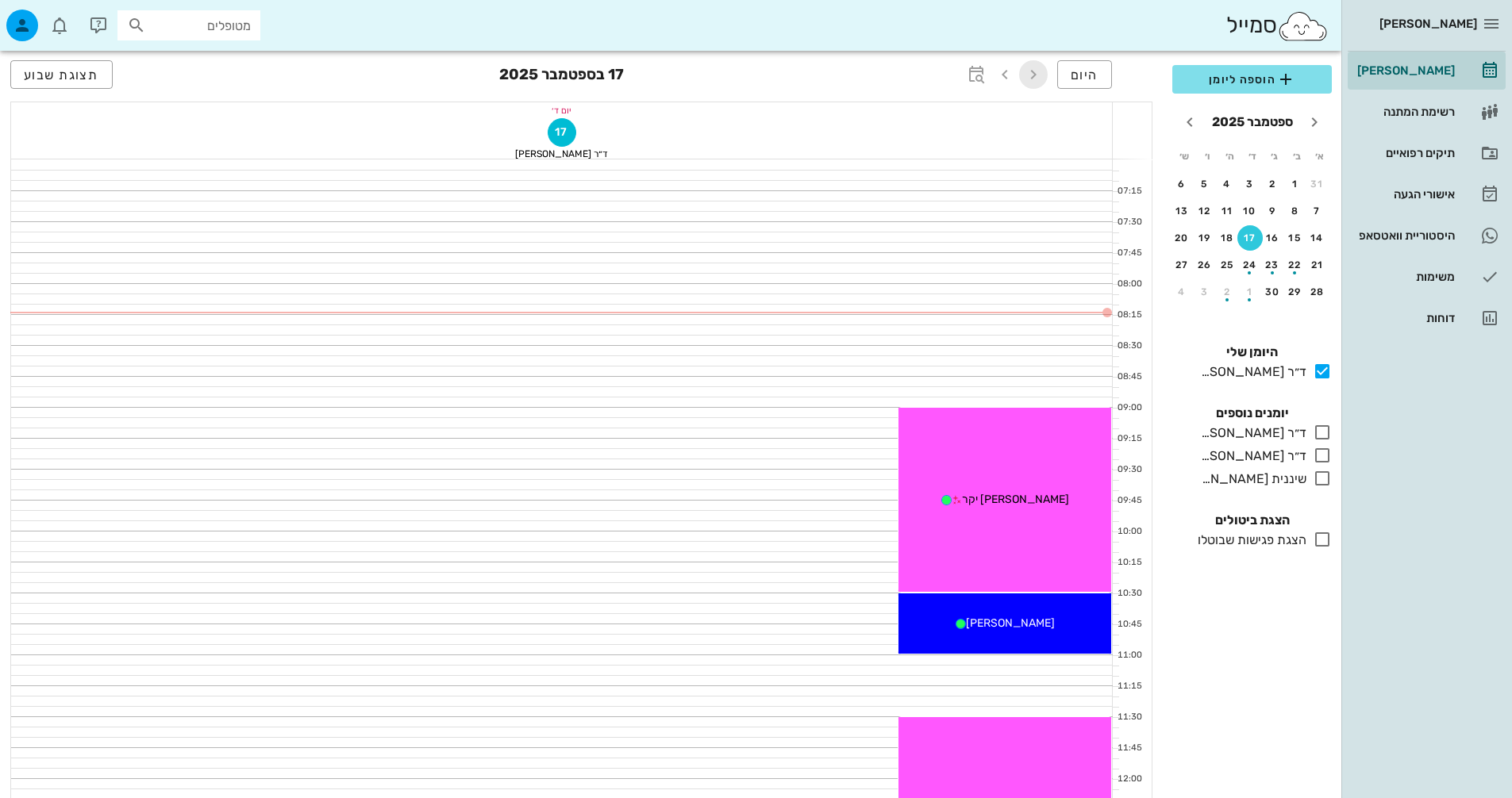
click at [1034, 74] on icon "button" at bounding box center [1033, 75] width 19 height 19
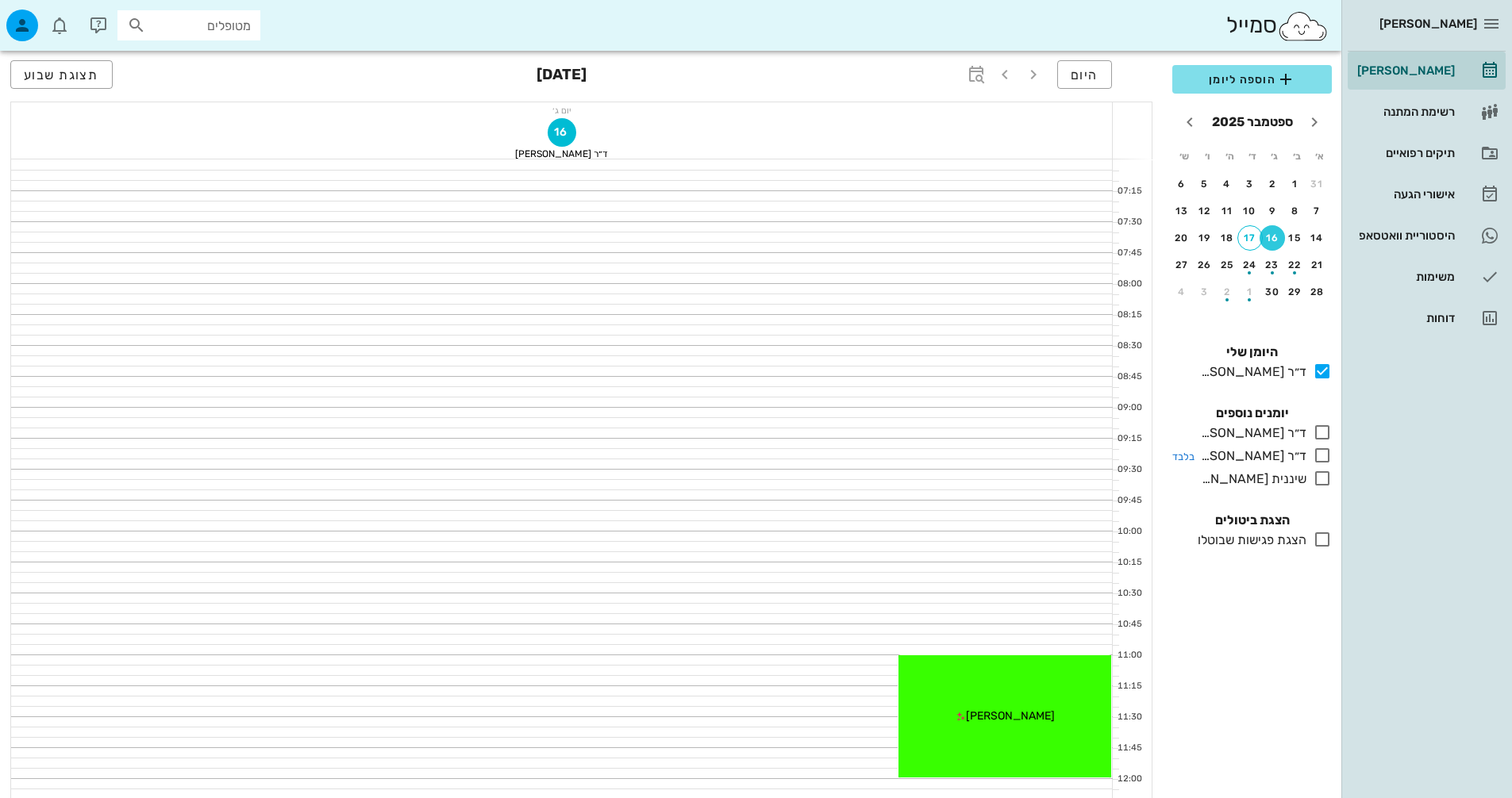
click at [1323, 454] on icon at bounding box center [1322, 455] width 19 height 19
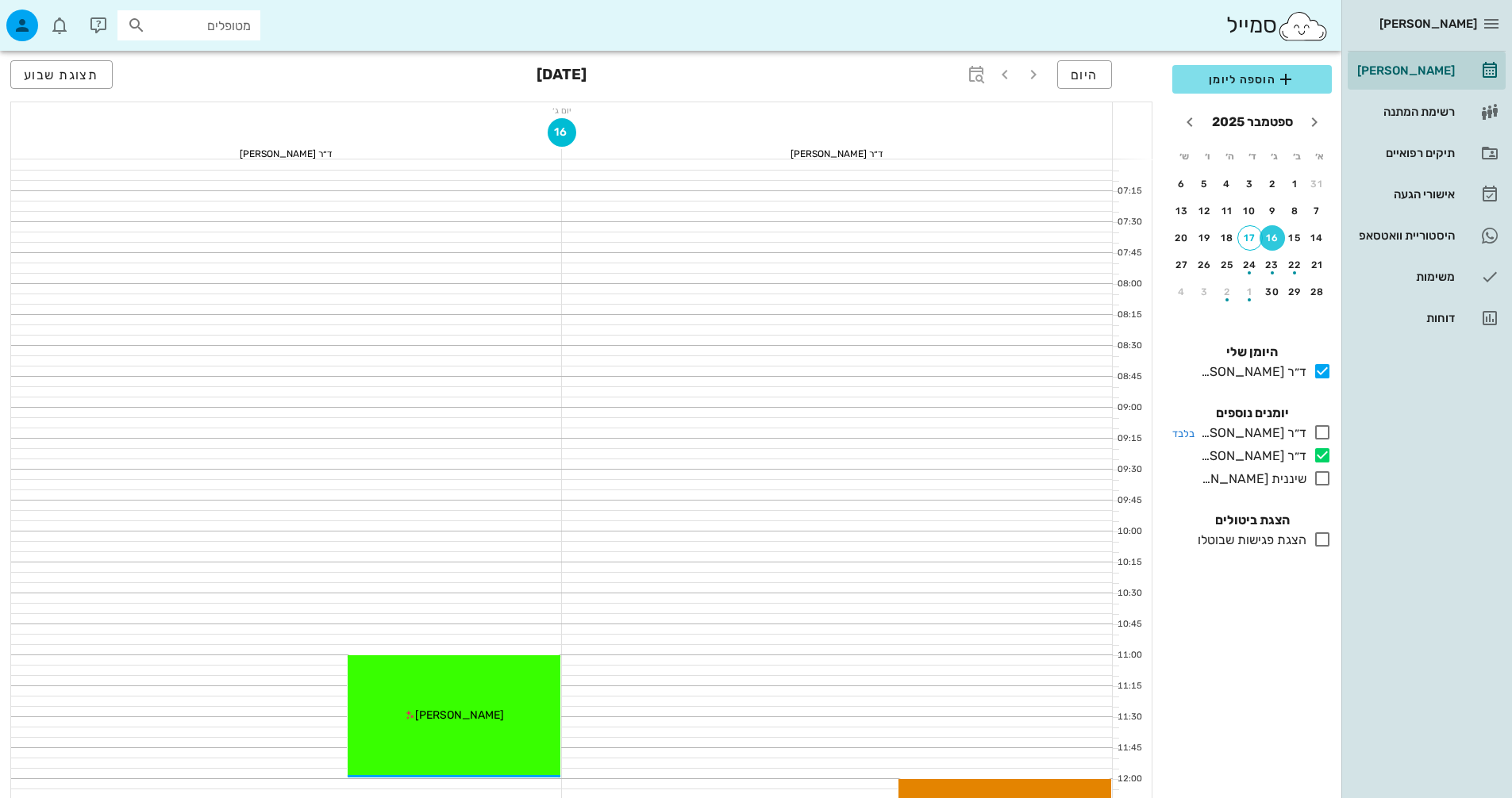
click at [1321, 430] on icon at bounding box center [1322, 433] width 19 height 19
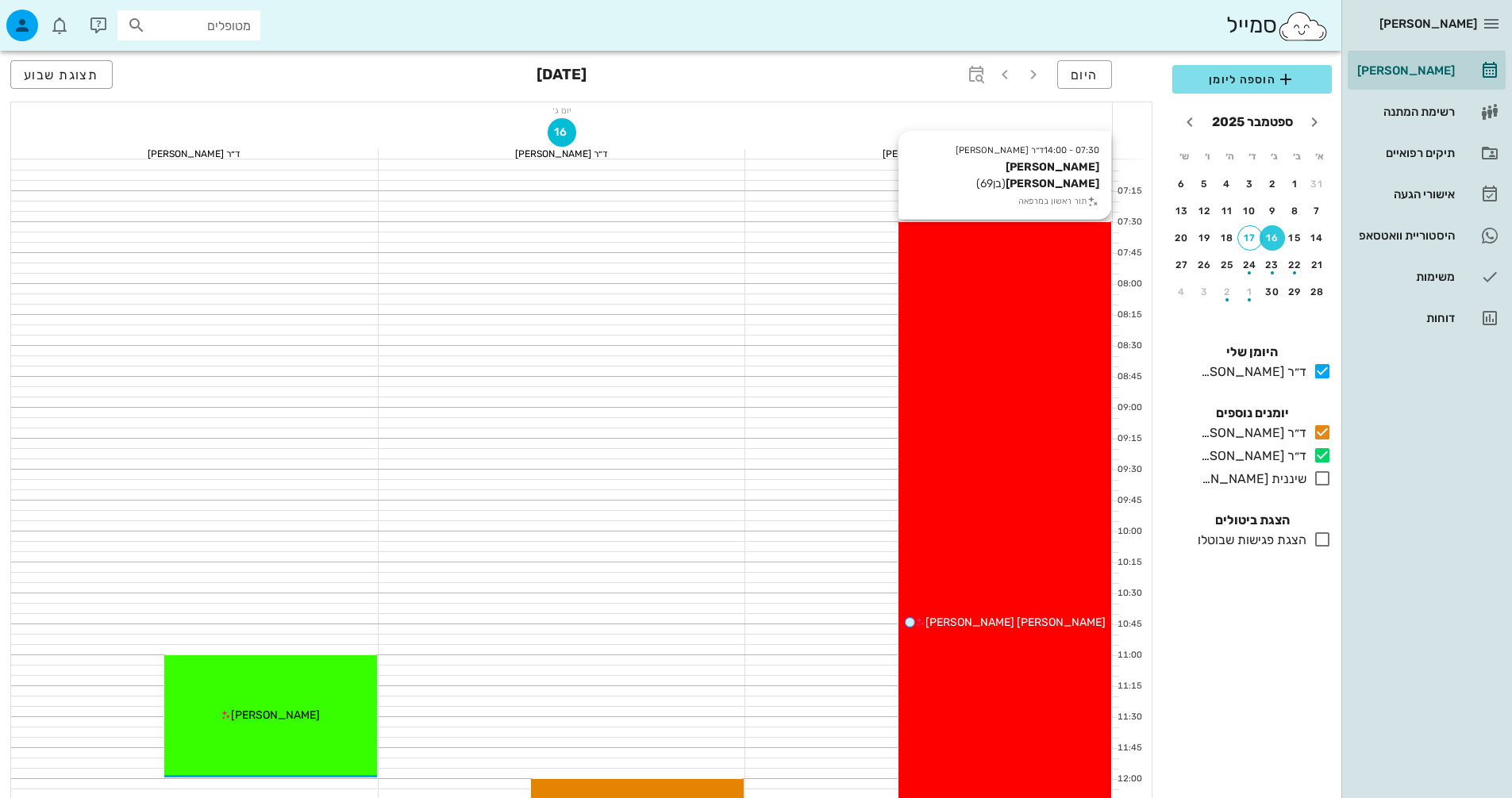
click at [910, 399] on div "07:30 - 14:00 ד״ר ג׳מיל [PERSON_NAME] [PERSON_NAME] (בן 69 ) תור ראשון במרפאה […" at bounding box center [1004, 624] width 213 height 803
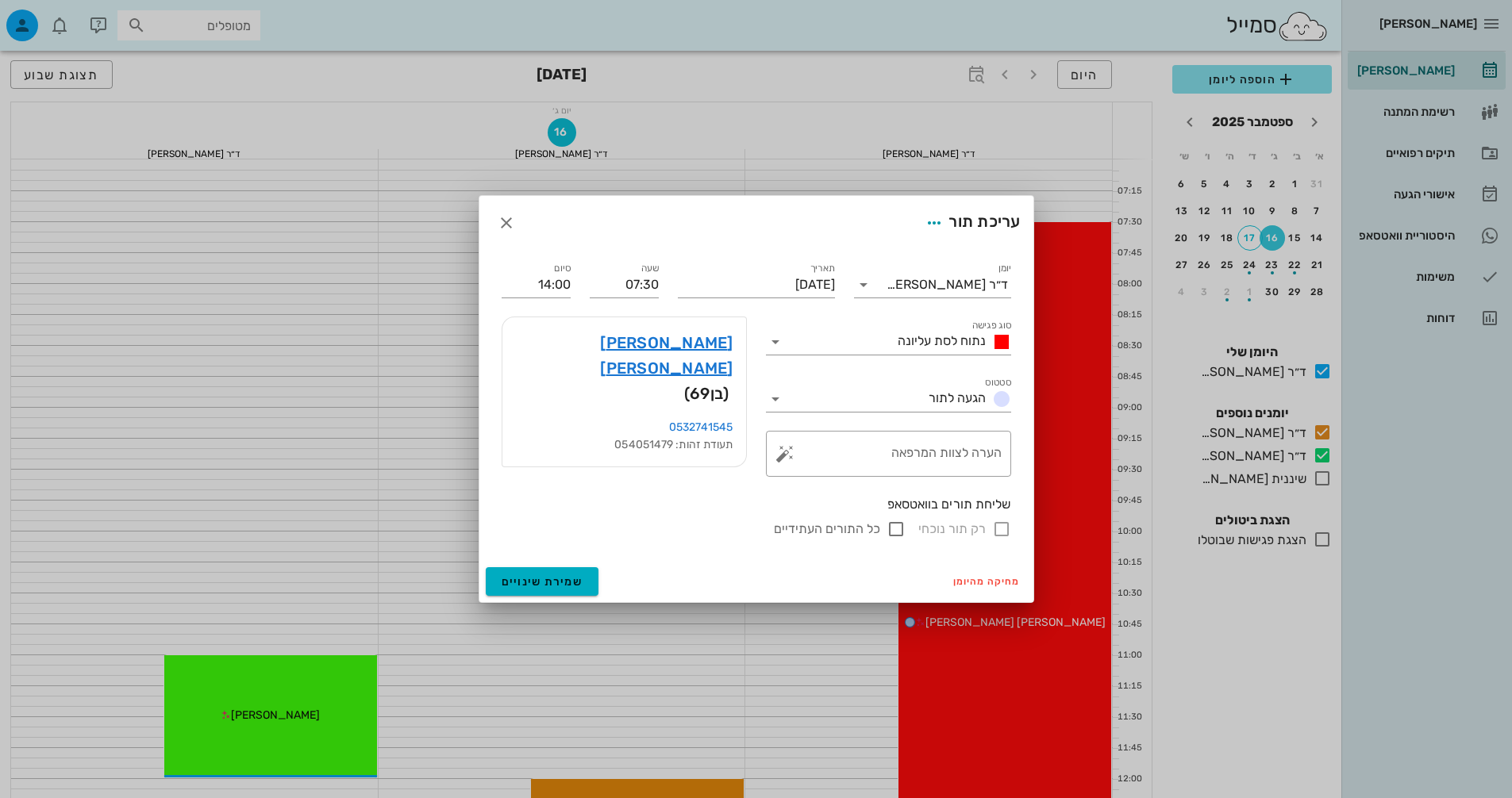
click at [672, 356] on div "[PERSON_NAME] [PERSON_NAME] (בן 69 )" at bounding box center [624, 368] width 244 height 101
click at [678, 345] on link "[PERSON_NAME] [PERSON_NAME]" at bounding box center [624, 356] width 218 height 51
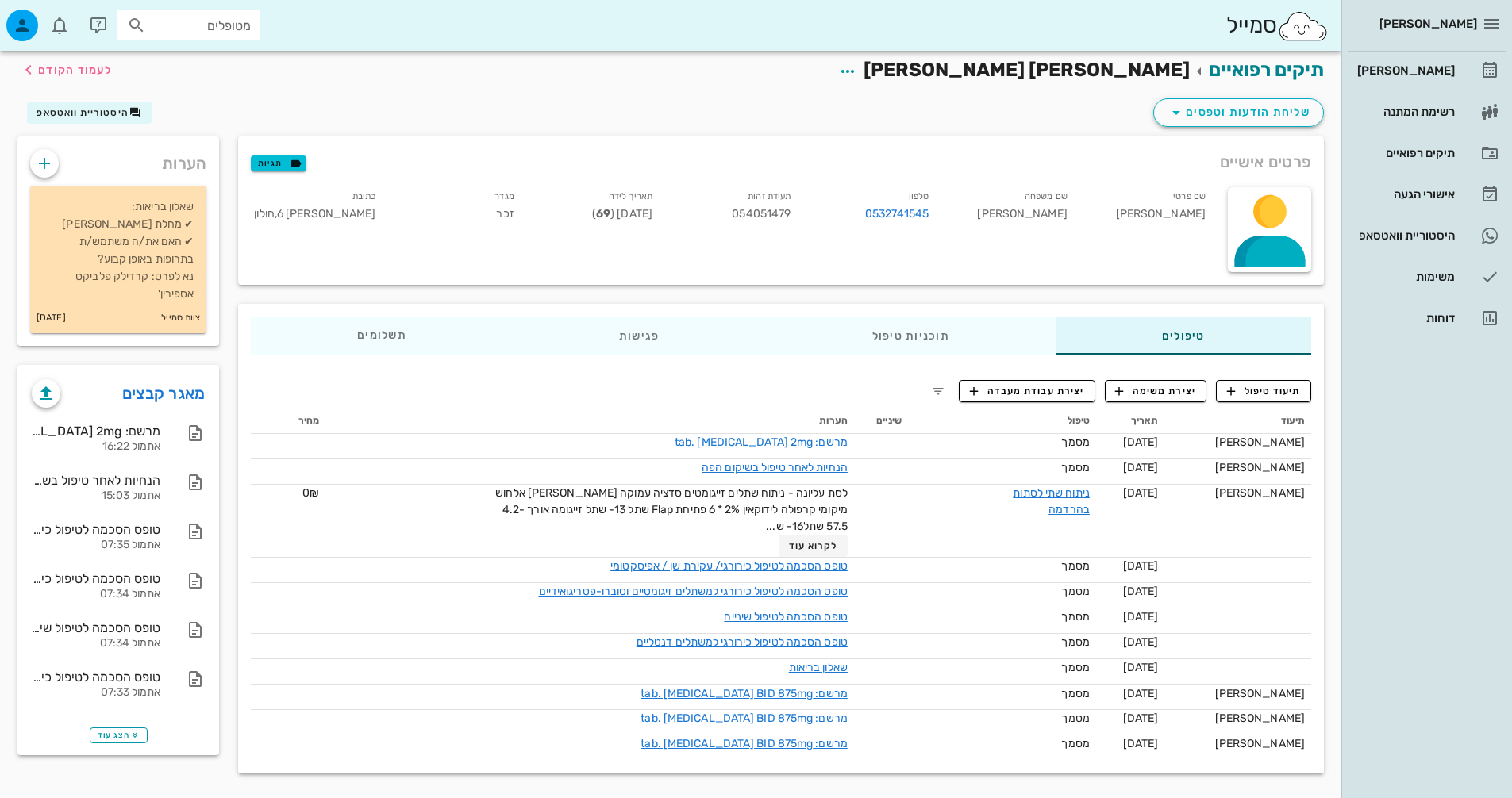
scroll to position [6, 0]
